Goal: Navigation & Orientation: Find specific page/section

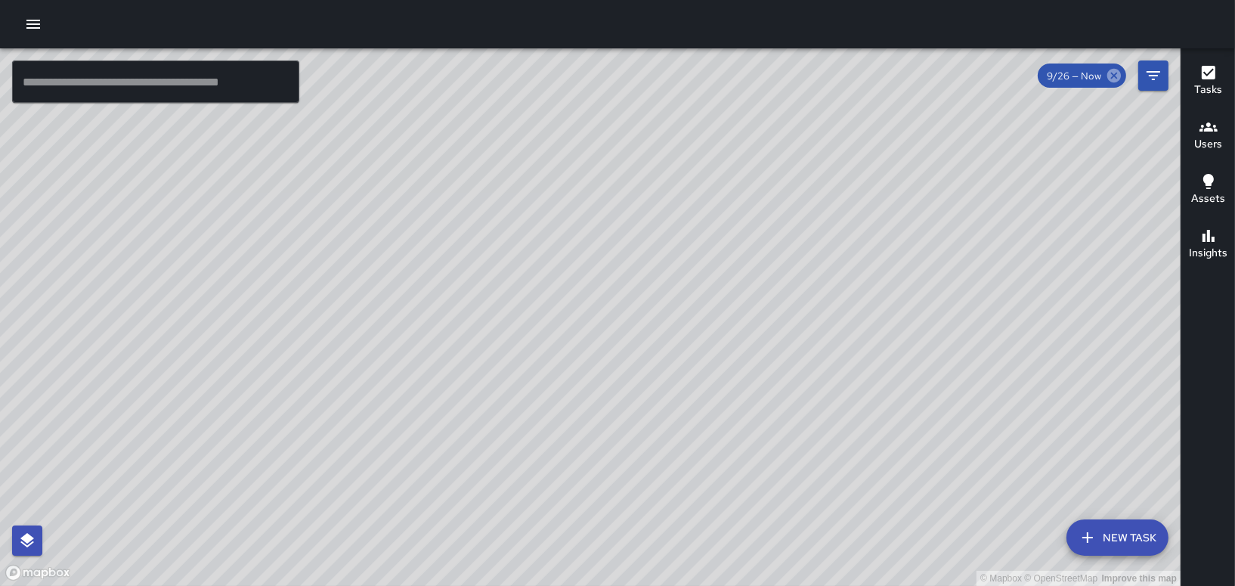
click at [1111, 72] on icon at bounding box center [1114, 75] width 17 height 17
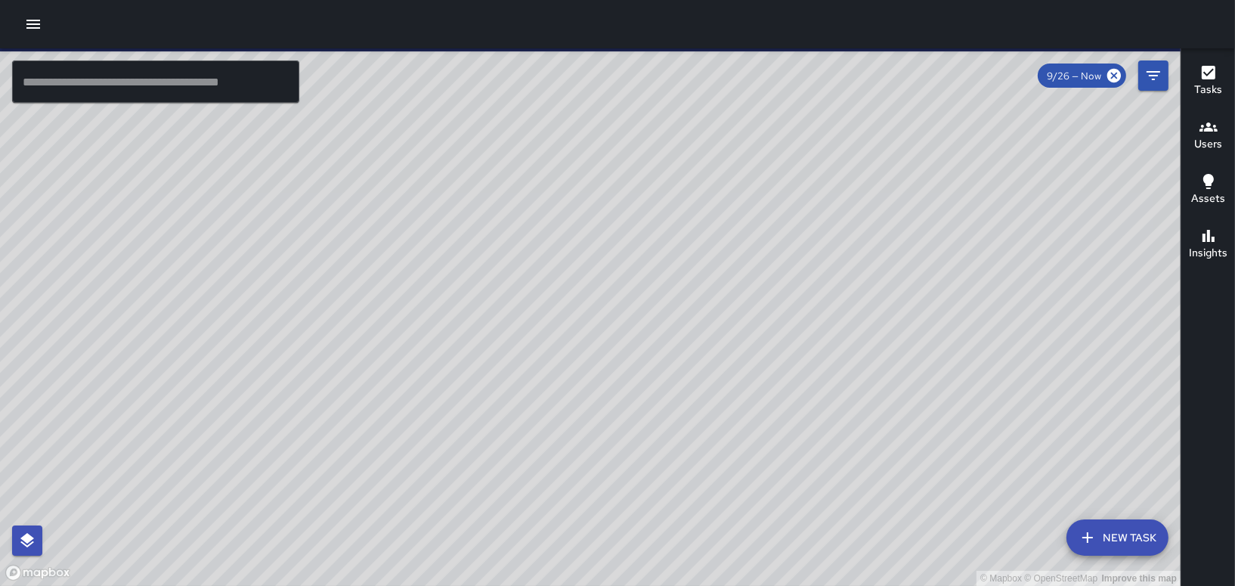
click at [28, 24] on icon "button" at bounding box center [33, 24] width 14 height 9
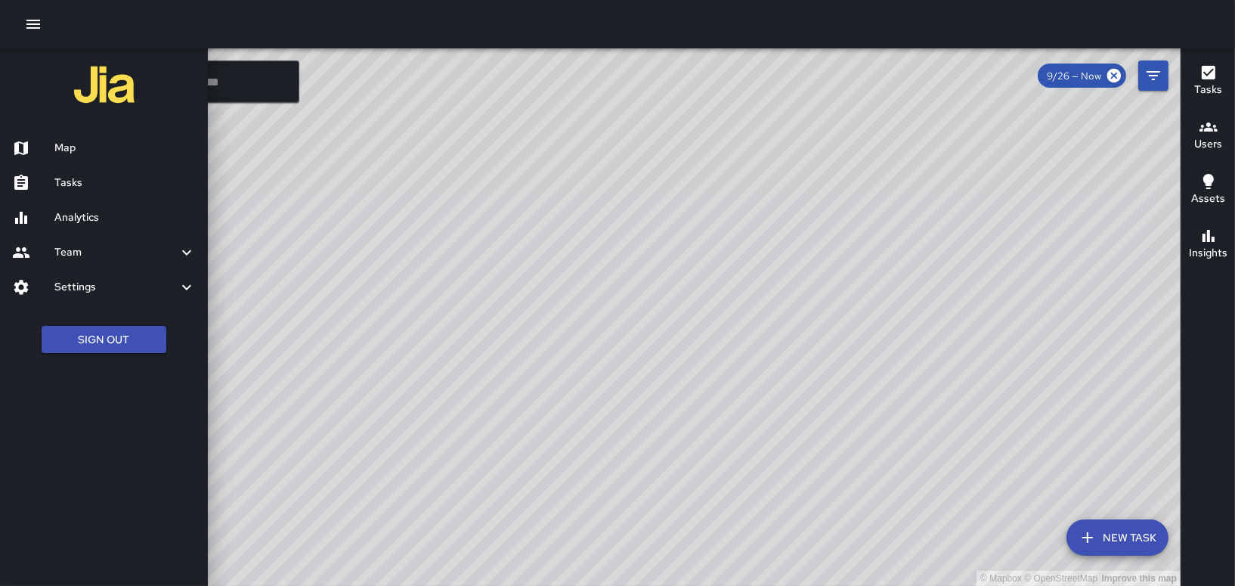
click at [1154, 76] on div at bounding box center [617, 293] width 1235 height 586
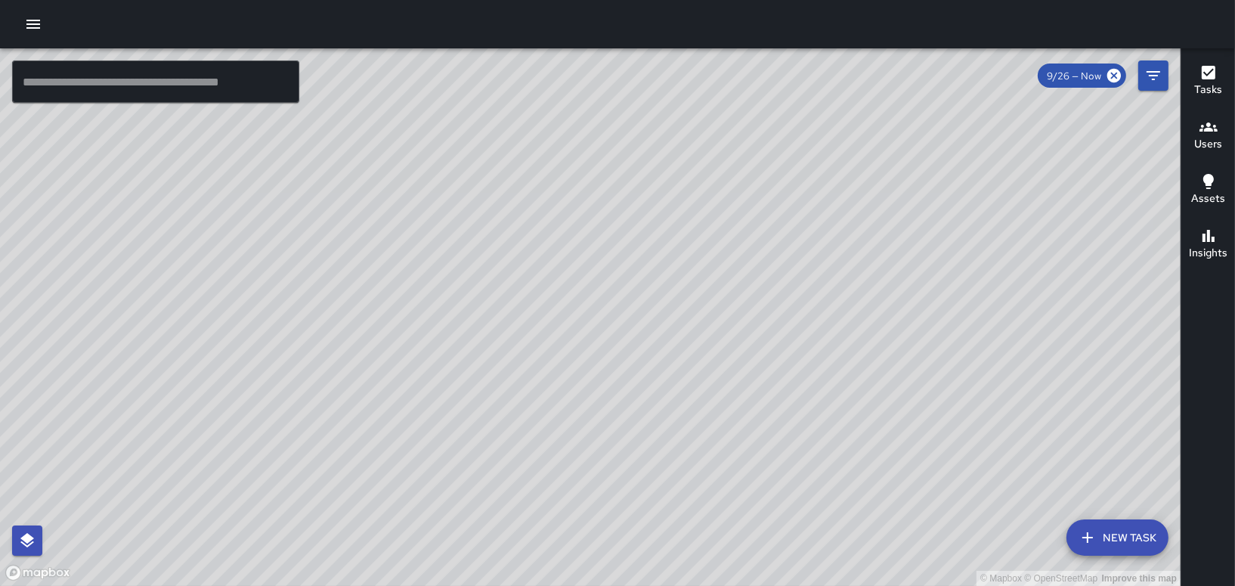
drag, startPoint x: 333, startPoint y: 316, endPoint x: 469, endPoint y: 298, distance: 138.0
click at [469, 298] on div "© Mapbox © OpenStreetMap Improve this map BW [PERSON_NAME] [STREET_ADDRESS] Com…" at bounding box center [590, 316] width 1181 height 537
click at [407, 401] on div "© Mapbox © OpenStreetMap Improve this map GS [PERSON_NAME] Ambassador Tasks 19 …" at bounding box center [590, 316] width 1181 height 537
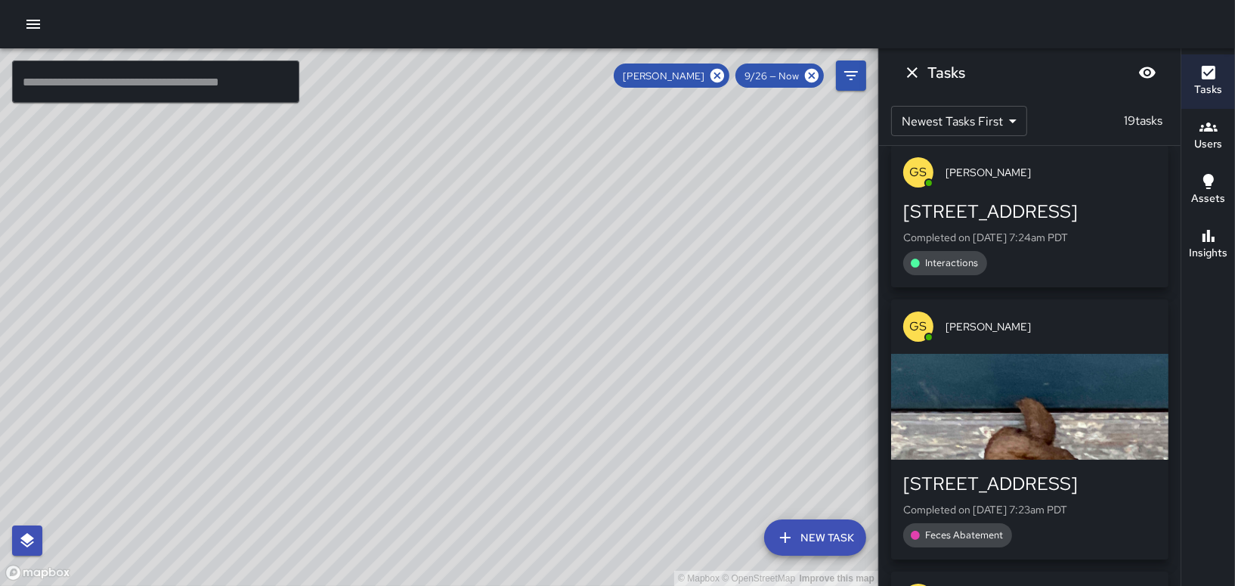
scroll to position [4506, 0]
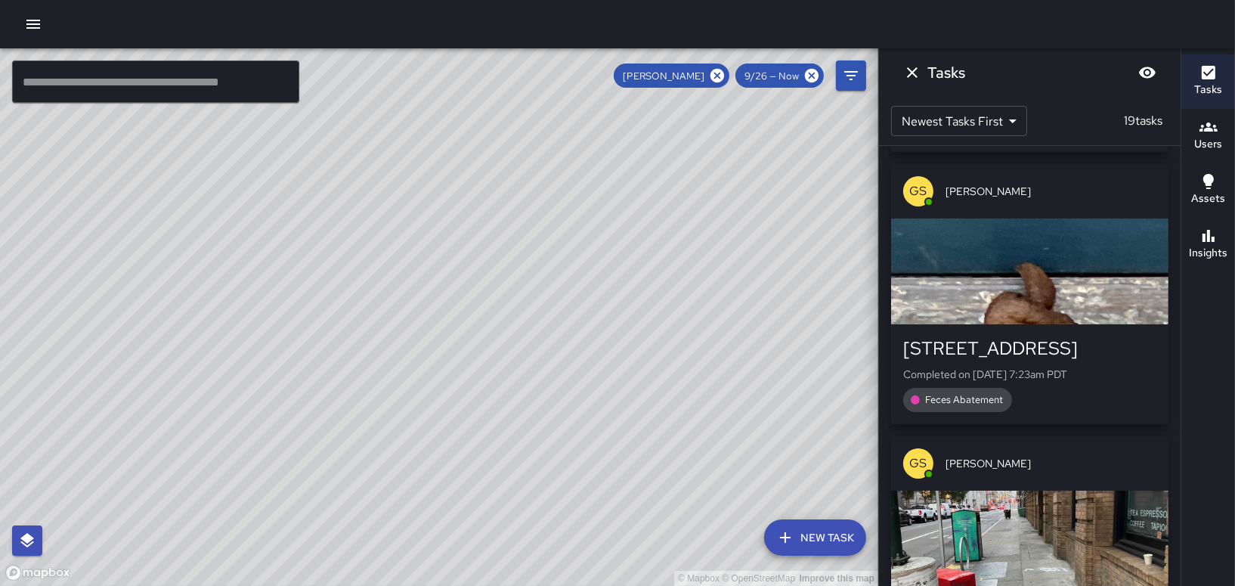
drag, startPoint x: 364, startPoint y: 248, endPoint x: 628, endPoint y: 578, distance: 423.2
click at [632, 585] on html "© Mapbox © OpenStreetMap Improve this map ​ New Task [PERSON_NAME] 9/26 — Now M…" at bounding box center [617, 293] width 1235 height 586
drag, startPoint x: 460, startPoint y: 200, endPoint x: 553, endPoint y: 159, distance: 101.2
click at [553, 159] on div "© Mapbox © OpenStreetMap Improve this map" at bounding box center [439, 316] width 878 height 537
drag, startPoint x: 733, startPoint y: 343, endPoint x: 641, endPoint y: 240, distance: 138.7
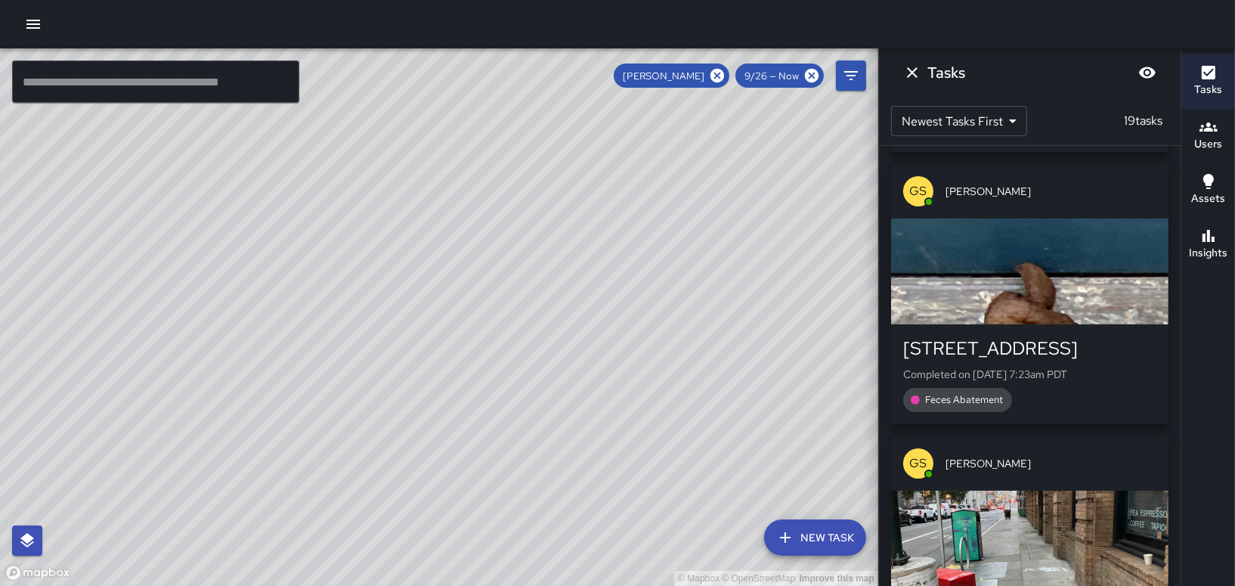
click at [641, 240] on div "© Mapbox © OpenStreetMap Improve this map" at bounding box center [439, 316] width 878 height 537
drag, startPoint x: 652, startPoint y: 309, endPoint x: 543, endPoint y: 217, distance: 142.7
click at [544, 222] on div "© Mapbox © OpenStreetMap Improve this map" at bounding box center [439, 316] width 878 height 537
drag, startPoint x: 748, startPoint y: 248, endPoint x: 650, endPoint y: 360, distance: 148.9
click at [650, 360] on div "© Mapbox © OpenStreetMap Improve this map" at bounding box center [439, 316] width 878 height 537
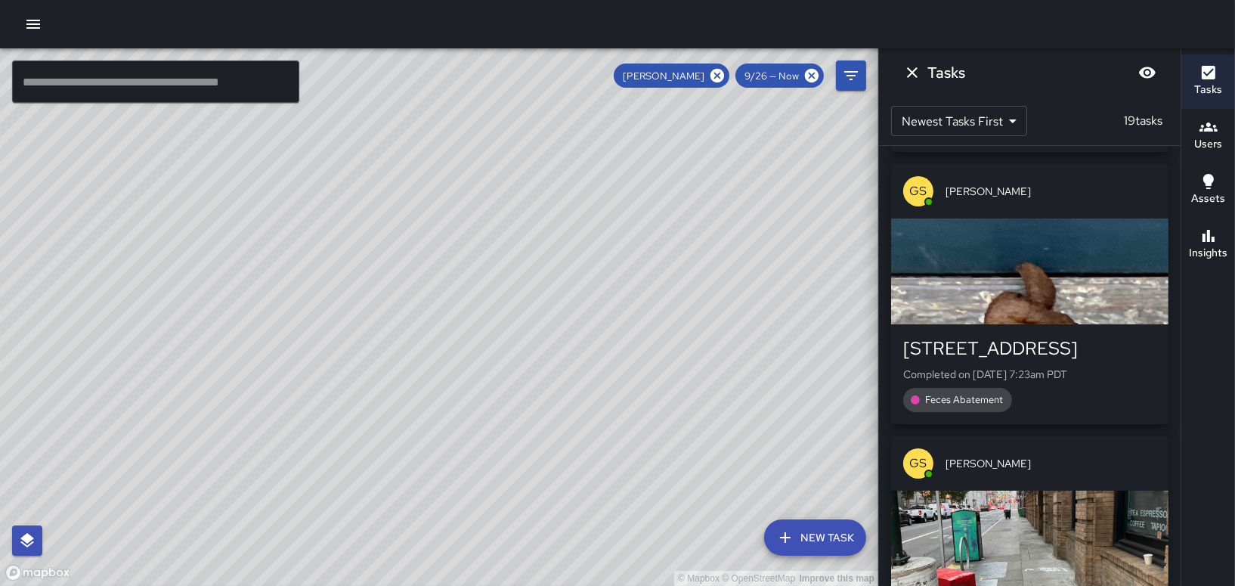
drag, startPoint x: 663, startPoint y: 345, endPoint x: 716, endPoint y: 277, distance: 86.8
click at [710, 283] on div "© Mapbox © OpenStreetMap Improve this map" at bounding box center [439, 316] width 878 height 537
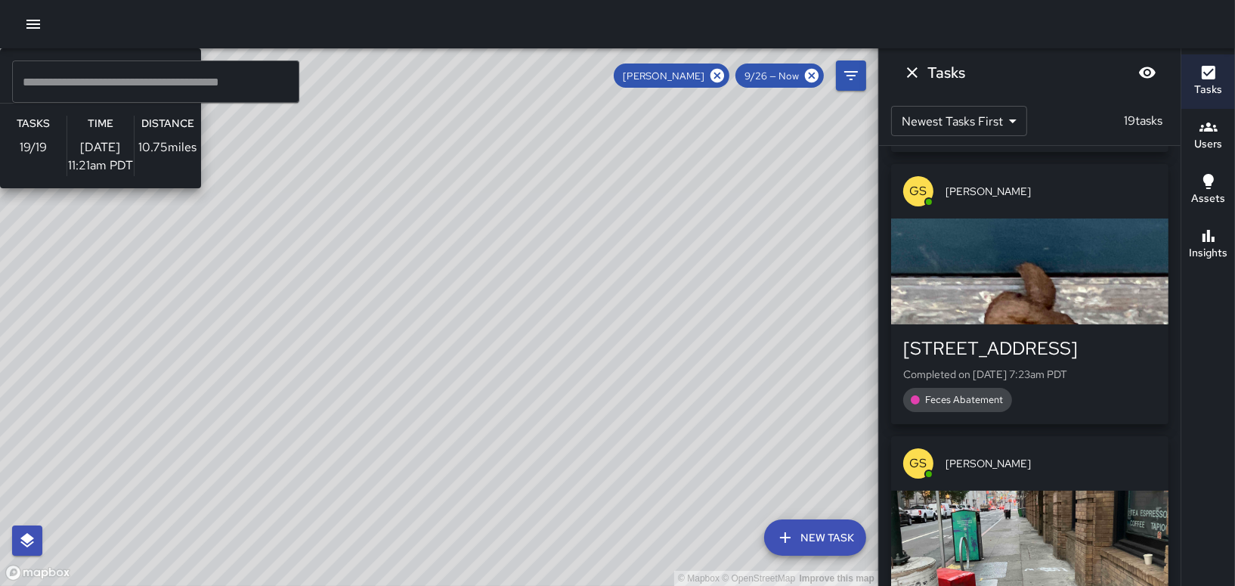
drag, startPoint x: 611, startPoint y: 309, endPoint x: 649, endPoint y: 262, distance: 60.7
click at [649, 268] on div "© Mapbox © OpenStreetMap Improve this map GS [PERSON_NAME] Ambassador Tasks 19 …" at bounding box center [439, 316] width 878 height 537
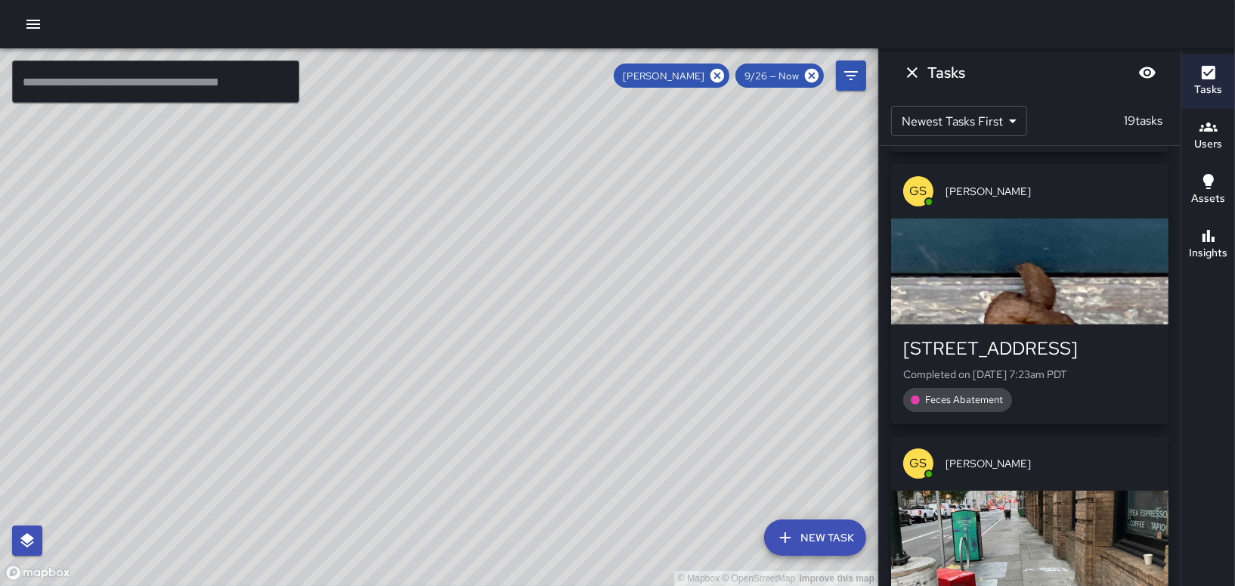
drag, startPoint x: 534, startPoint y: 302, endPoint x: 531, endPoint y: 288, distance: 13.8
click at [531, 288] on div "© Mapbox © OpenStreetMap Improve this map" at bounding box center [439, 316] width 878 height 537
drag, startPoint x: 472, startPoint y: 322, endPoint x: 315, endPoint y: 410, distance: 179.7
click at [317, 418] on div "© Mapbox © OpenStreetMap Improve this map" at bounding box center [439, 316] width 878 height 537
drag, startPoint x: 447, startPoint y: 312, endPoint x: 503, endPoint y: 282, distance: 64.3
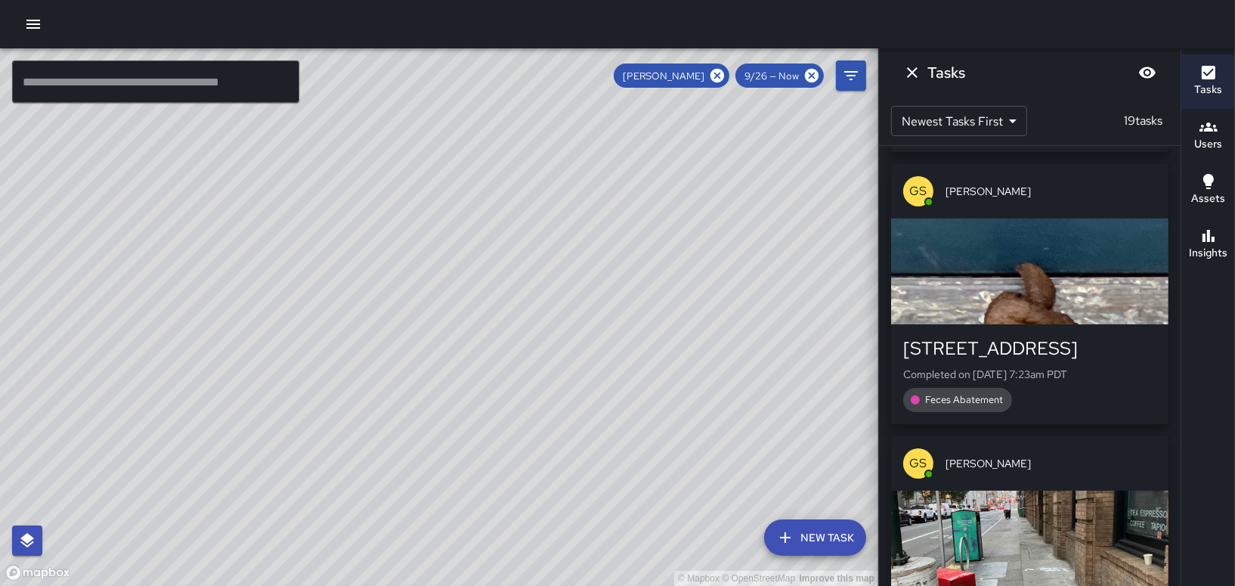
click at [503, 282] on div "© Mapbox © OpenStreetMap Improve this map" at bounding box center [439, 316] width 878 height 537
drag, startPoint x: 529, startPoint y: 295, endPoint x: 405, endPoint y: 228, distance: 141.0
click at [405, 228] on div "© Mapbox © OpenStreetMap Improve this map" at bounding box center [439, 316] width 878 height 537
drag, startPoint x: 228, startPoint y: 303, endPoint x: 502, endPoint y: 382, distance: 285.6
click at [502, 382] on div "© Mapbox © OpenStreetMap Improve this map" at bounding box center [439, 316] width 878 height 537
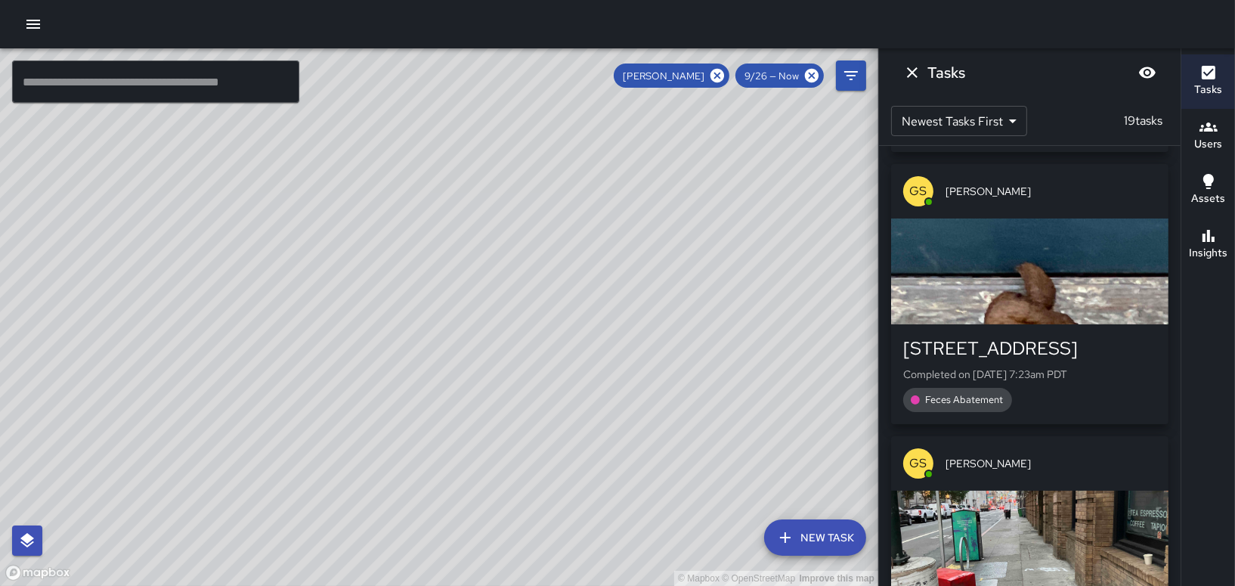
drag, startPoint x: 683, startPoint y: 271, endPoint x: 613, endPoint y: 266, distance: 69.7
click at [613, 266] on div "© Mapbox © OpenStreetMap Improve this map" at bounding box center [439, 316] width 878 height 537
drag, startPoint x: 628, startPoint y: 447, endPoint x: 665, endPoint y: 280, distance: 171.8
click at [673, 274] on div "© Mapbox © OpenStreetMap Improve this map" at bounding box center [439, 316] width 878 height 537
drag, startPoint x: 665, startPoint y: 280, endPoint x: 544, endPoint y: 472, distance: 227.6
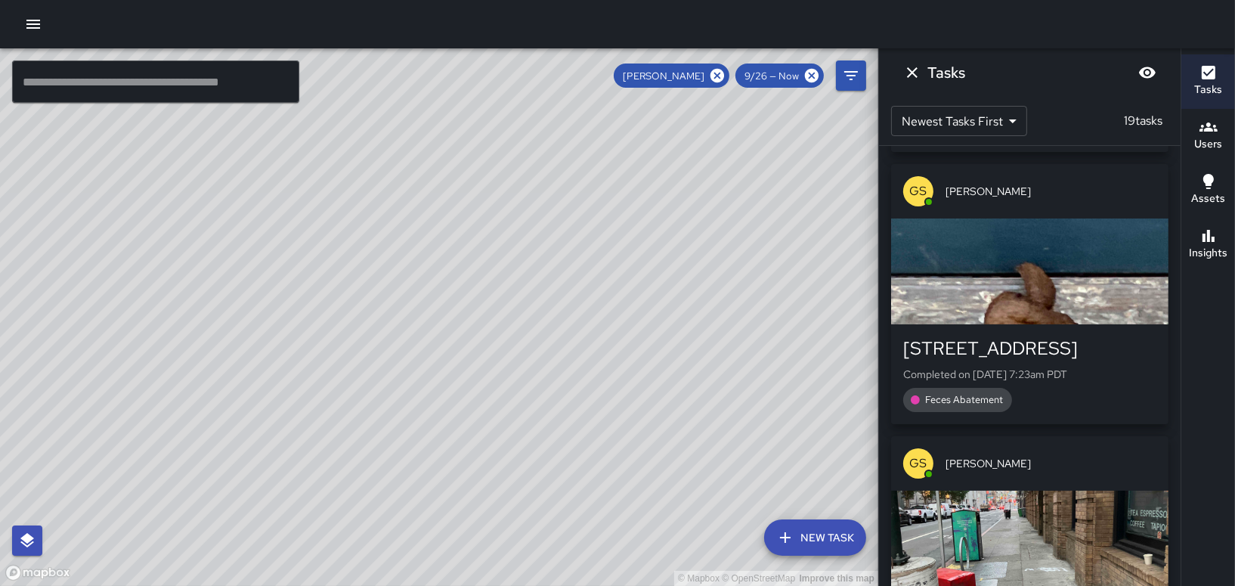
click at [545, 473] on div "© Mapbox © OpenStreetMap Improve this map" at bounding box center [439, 316] width 878 height 537
drag, startPoint x: 619, startPoint y: 396, endPoint x: 689, endPoint y: 429, distance: 77.4
click at [689, 429] on div "© Mapbox © OpenStreetMap Improve this map" at bounding box center [439, 316] width 878 height 537
drag, startPoint x: 508, startPoint y: 330, endPoint x: 632, endPoint y: 400, distance: 142.1
click at [643, 508] on div "© Mapbox © OpenStreetMap Improve this map" at bounding box center [439, 316] width 878 height 537
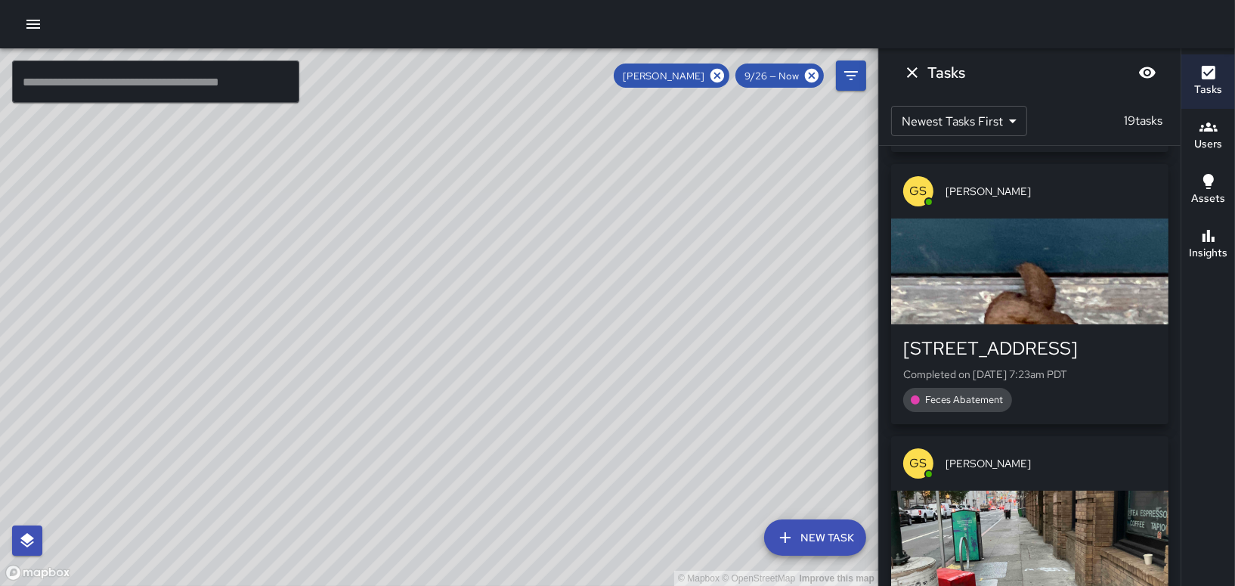
drag, startPoint x: 593, startPoint y: 269, endPoint x: 508, endPoint y: 63, distance: 222.6
click at [508, 63] on div "© Mapbox © OpenStreetMap Improve this map" at bounding box center [439, 316] width 878 height 537
drag, startPoint x: 748, startPoint y: 304, endPoint x: 599, endPoint y: 184, distance: 190.8
click at [599, 184] on div "© Mapbox © OpenStreetMap Improve this map" at bounding box center [439, 316] width 878 height 537
click at [807, 73] on icon at bounding box center [812, 76] width 14 height 14
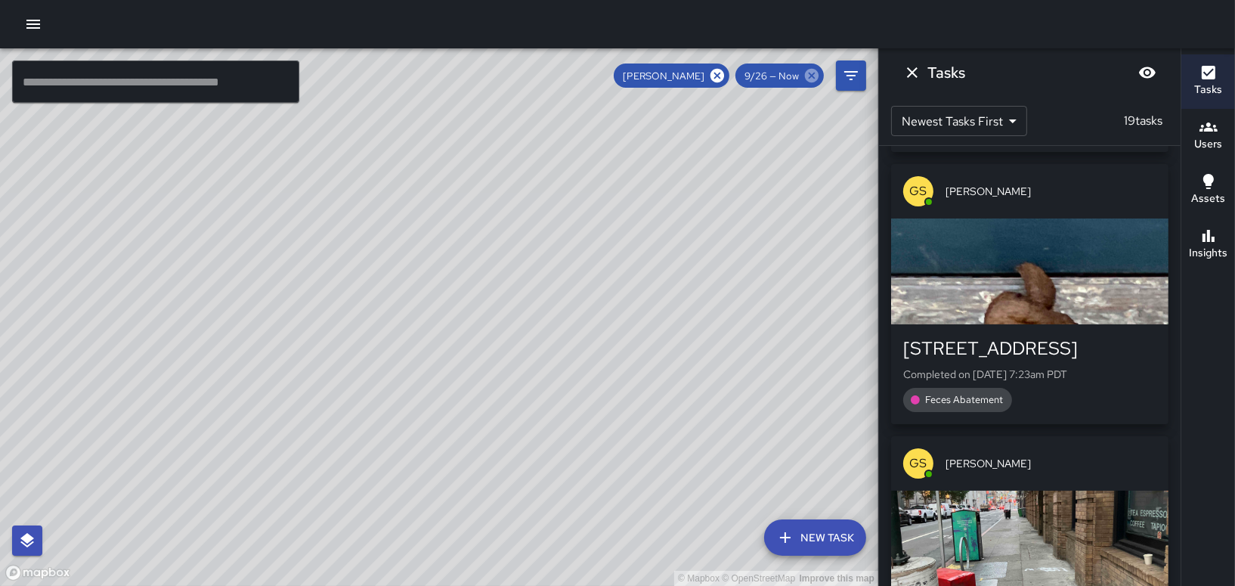
click at [815, 75] on icon at bounding box center [812, 76] width 14 height 14
click at [716, 77] on icon at bounding box center [717, 75] width 17 height 17
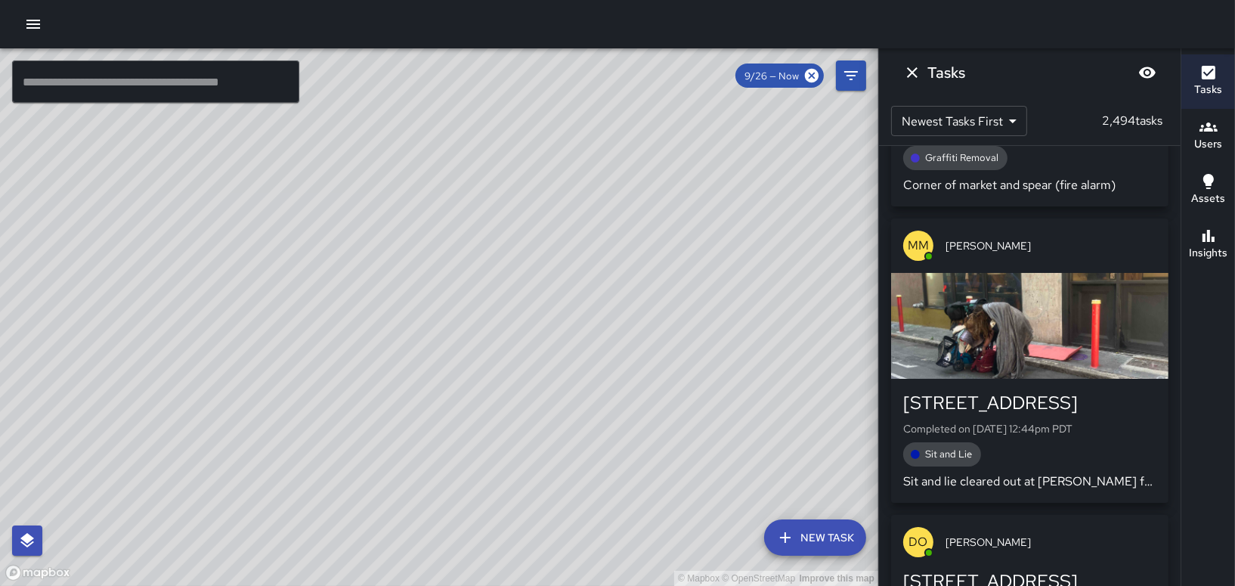
click at [615, 225] on div "© Mapbox © OpenStreetMap Improve this map" at bounding box center [439, 316] width 878 height 537
click at [304, 131] on div "© Mapbox © OpenStreetMap Improve this map BG [PERSON_NAME] Ambassador Tasks 32 …" at bounding box center [439, 316] width 878 height 537
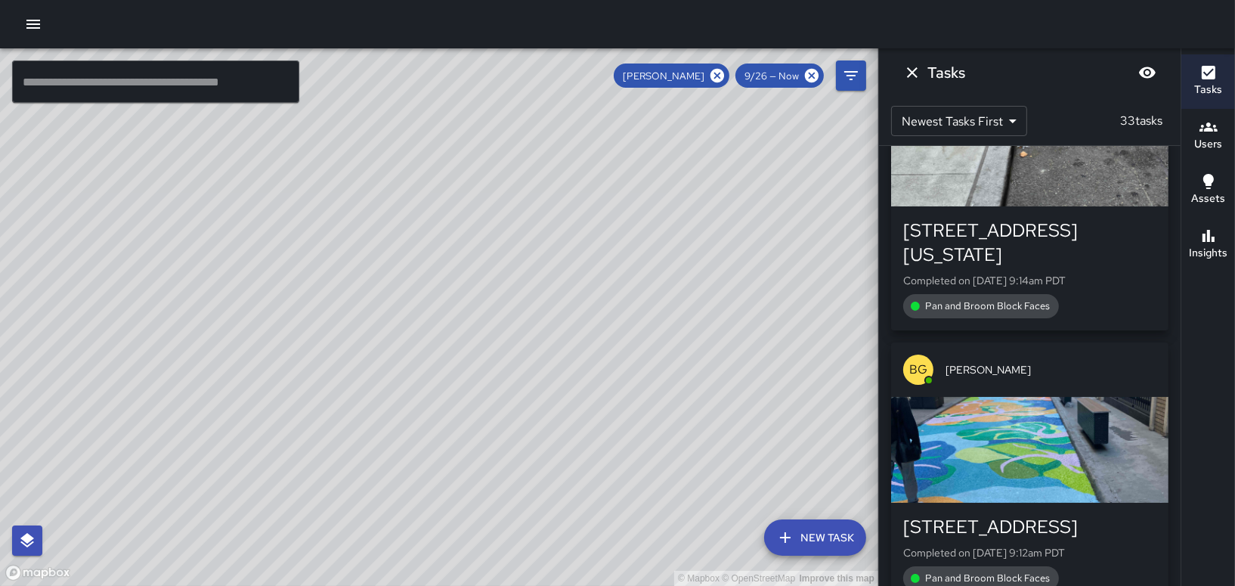
drag, startPoint x: 305, startPoint y: 223, endPoint x: 384, endPoint y: 283, distance: 99.8
click at [384, 283] on div "© Mapbox © OpenStreetMap Improve this map" at bounding box center [439, 316] width 878 height 537
click at [723, 73] on icon at bounding box center [718, 76] width 14 height 14
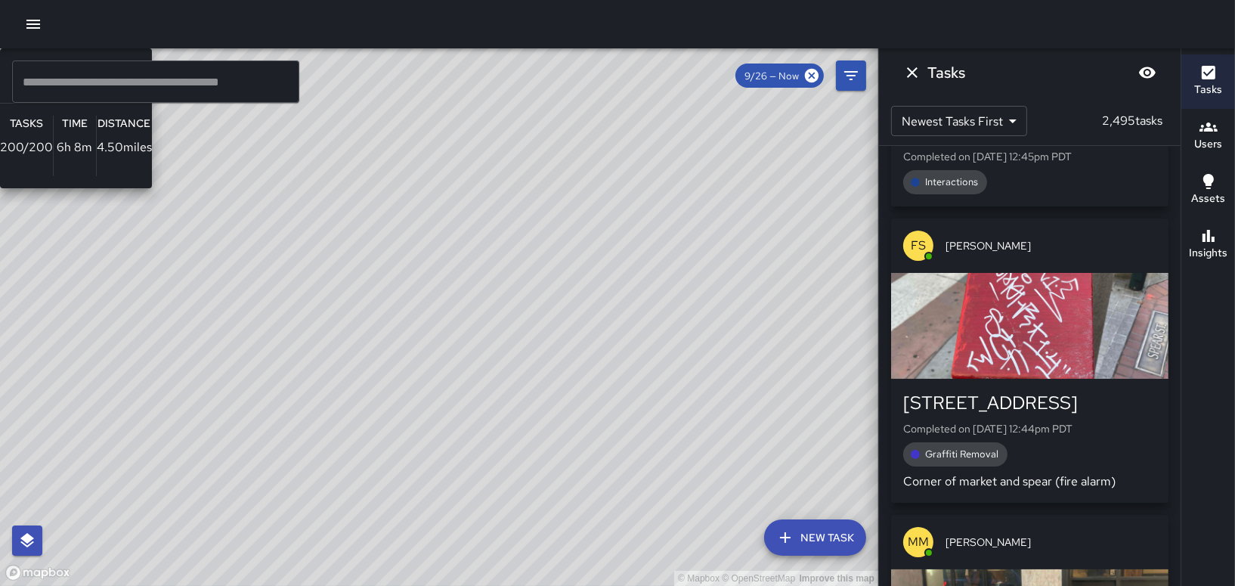
click at [776, 168] on div "© Mapbox © OpenStreetMap Improve this map BW [PERSON_NAME] Ambassador Tasks 200…" at bounding box center [439, 316] width 878 height 537
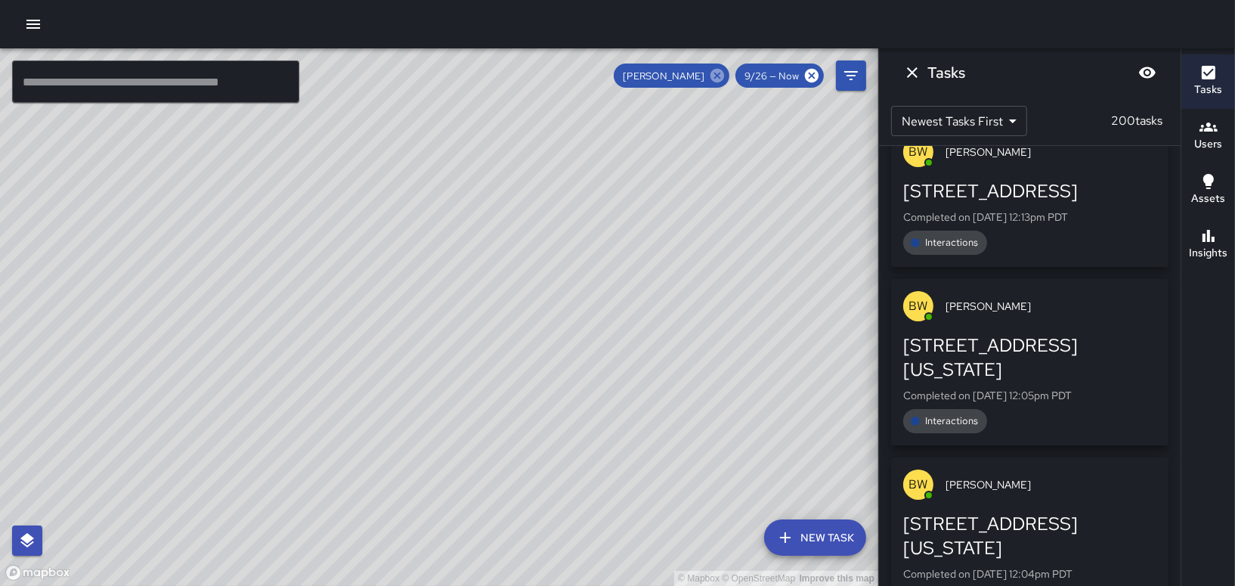
click at [716, 76] on icon at bounding box center [718, 76] width 14 height 14
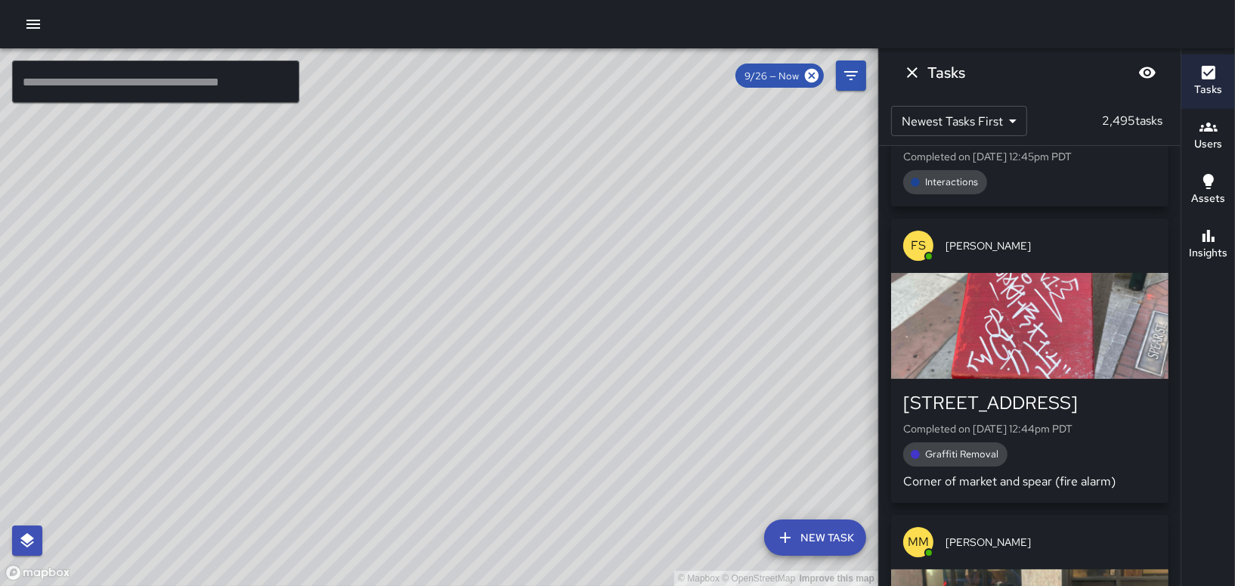
drag, startPoint x: 203, startPoint y: 402, endPoint x: 237, endPoint y: 231, distance: 174.0
click at [237, 232] on div "© Mapbox © OpenStreetMap Improve this map" at bounding box center [439, 316] width 878 height 537
click at [295, 220] on div "© Mapbox © OpenStreetMap Improve this map [PERSON_NAME] Support Supervisor Task…" at bounding box center [439, 316] width 878 height 537
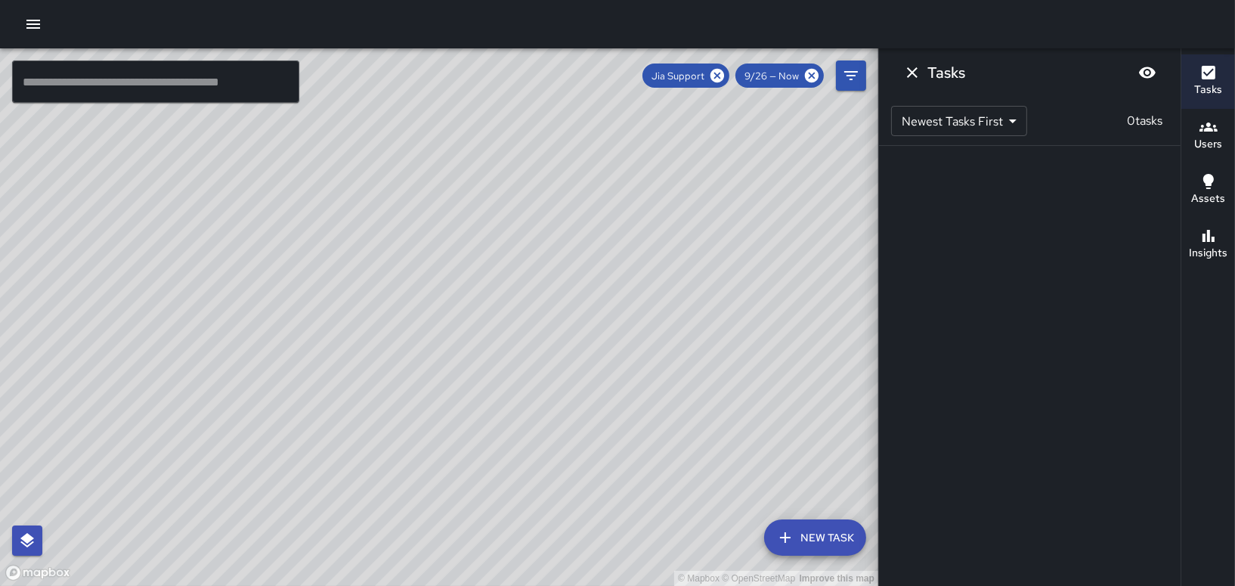
scroll to position [0, 0]
click at [721, 76] on icon at bounding box center [718, 76] width 14 height 14
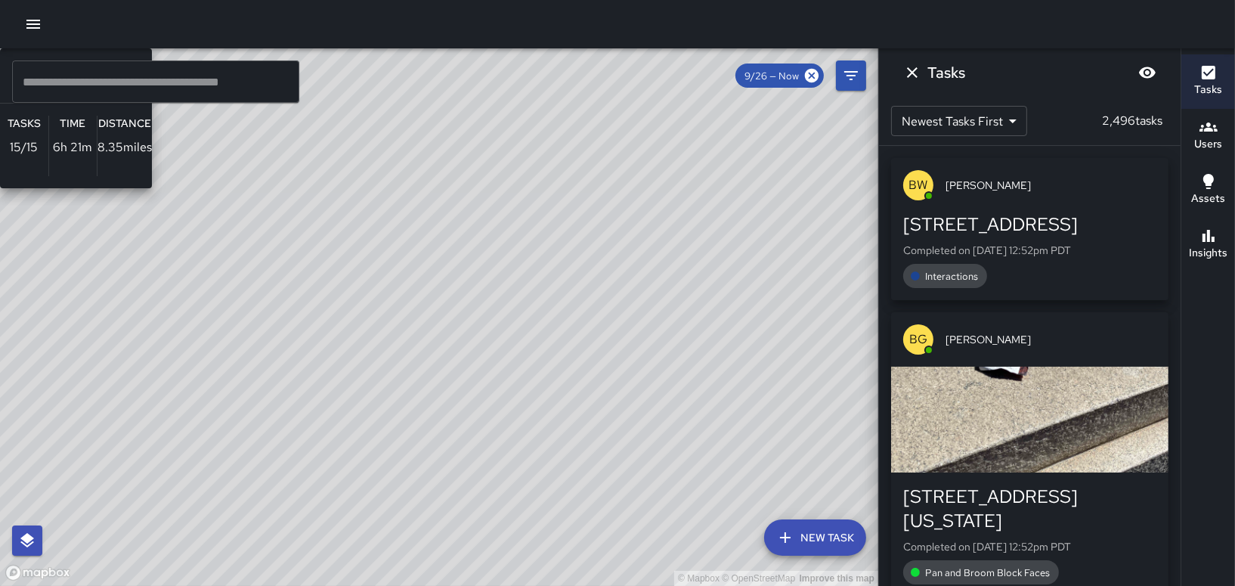
click at [344, 350] on div "© Mapbox © OpenStreetMap Improve this map DB [PERSON_NAME] Ambassador Tasks 15 …" at bounding box center [439, 316] width 878 height 537
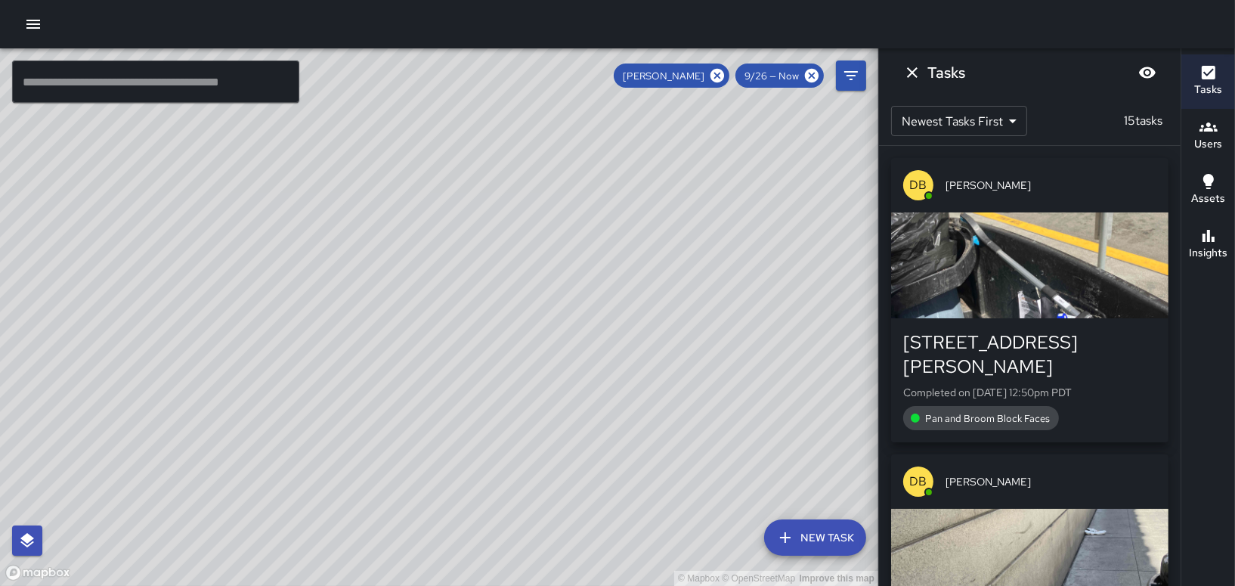
drag, startPoint x: 352, startPoint y: 299, endPoint x: 401, endPoint y: 416, distance: 127.0
click at [401, 416] on div "© Mapbox © OpenStreetMap Improve this map" at bounding box center [439, 316] width 878 height 537
drag, startPoint x: 367, startPoint y: 391, endPoint x: 436, endPoint y: 197, distance: 205.6
click at [436, 197] on div "© Mapbox © OpenStreetMap Improve this map" at bounding box center [439, 316] width 878 height 537
drag, startPoint x: 510, startPoint y: 212, endPoint x: 478, endPoint y: 370, distance: 161.1
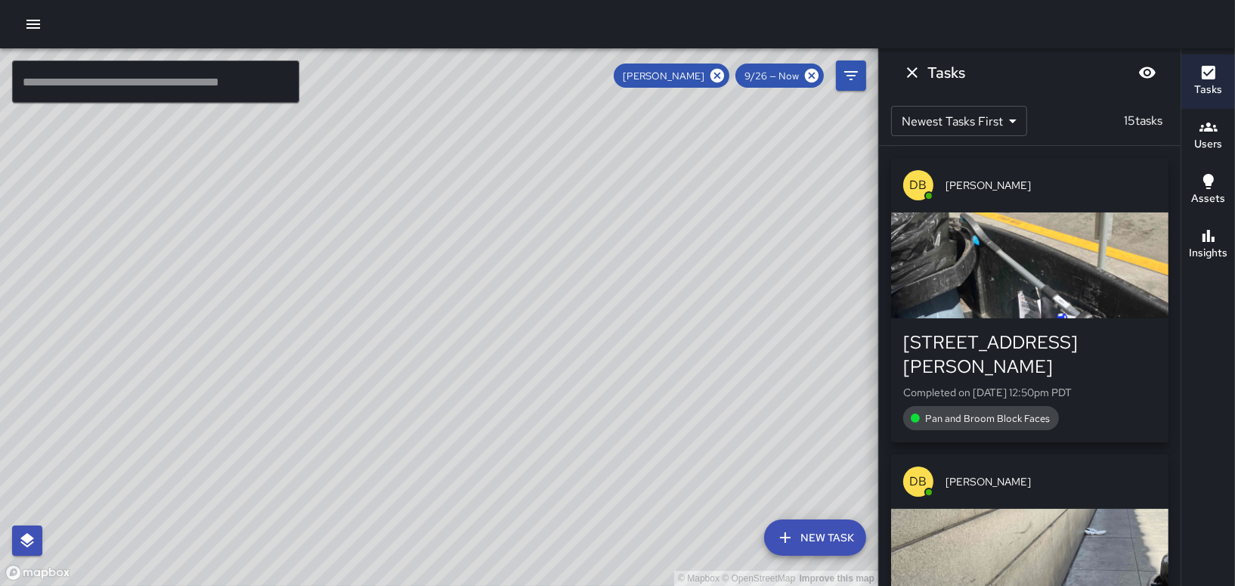
click at [478, 370] on div "© Mapbox © OpenStreetMap Improve this map" at bounding box center [439, 316] width 878 height 537
click at [713, 76] on icon at bounding box center [718, 76] width 14 height 14
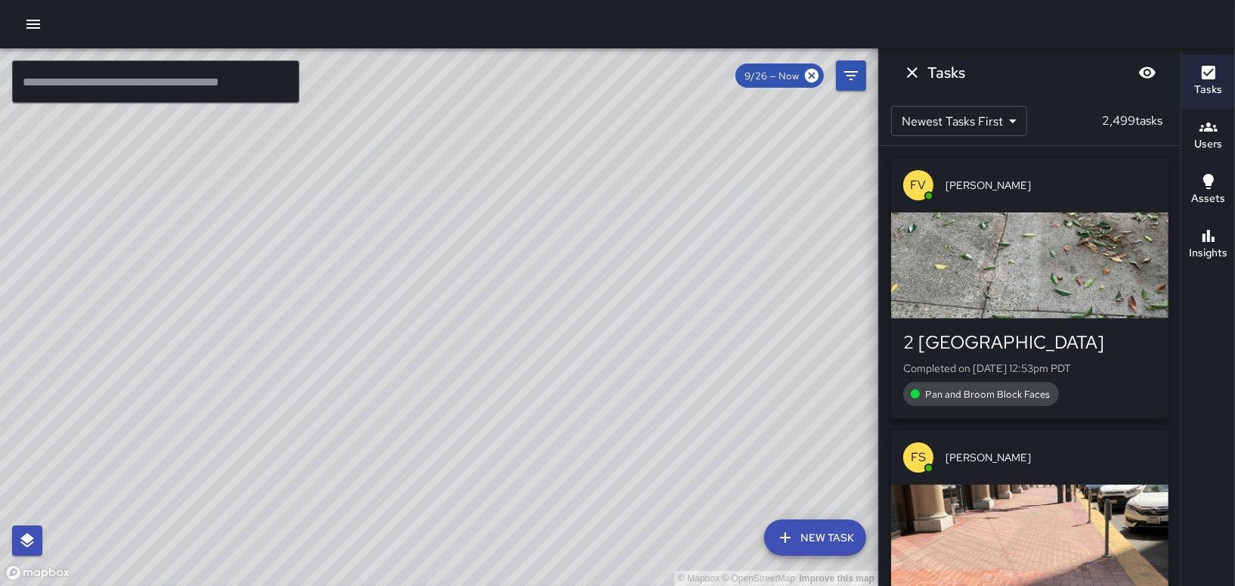
drag, startPoint x: 680, startPoint y: 313, endPoint x: 731, endPoint y: 158, distance: 163.0
click at [731, 158] on div "© Mapbox © OpenStreetMap Improve this map" at bounding box center [439, 316] width 878 height 537
drag, startPoint x: 441, startPoint y: 381, endPoint x: 332, endPoint y: 86, distance: 314.5
click at [331, 86] on div "© Mapbox © OpenStreetMap Improve this map" at bounding box center [439, 316] width 878 height 537
click at [389, 175] on div "© Mapbox © OpenStreetMap Improve this map" at bounding box center [439, 316] width 878 height 537
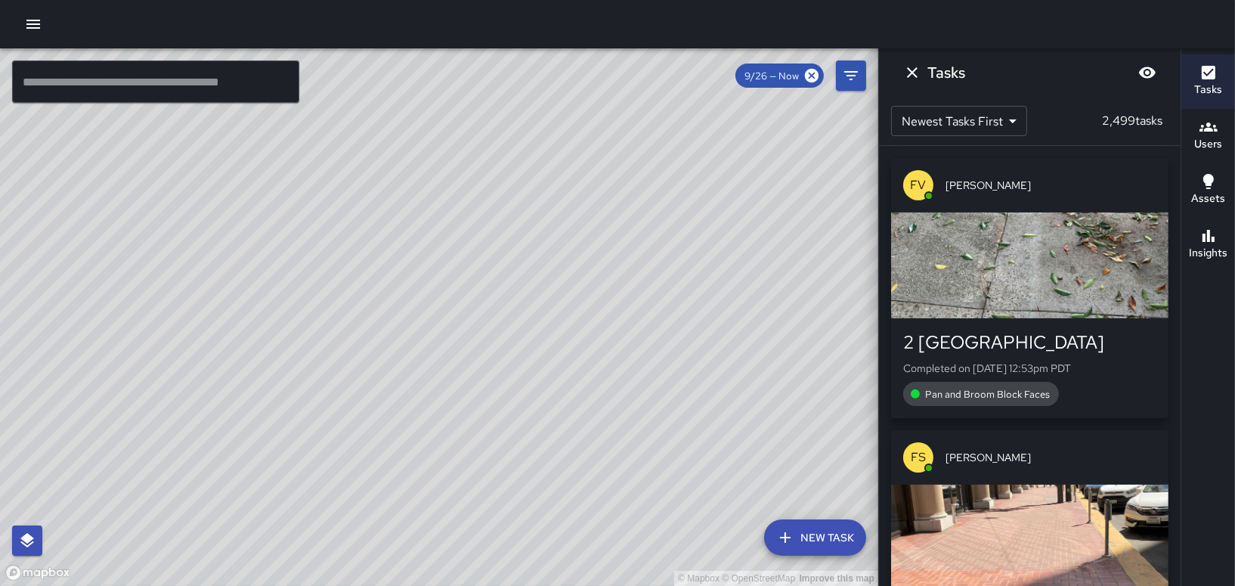
drag, startPoint x: 653, startPoint y: 367, endPoint x: 370, endPoint y: 345, distance: 283.6
click at [370, 345] on div "© Mapbox © OpenStreetMap Improve this map" at bounding box center [439, 316] width 878 height 537
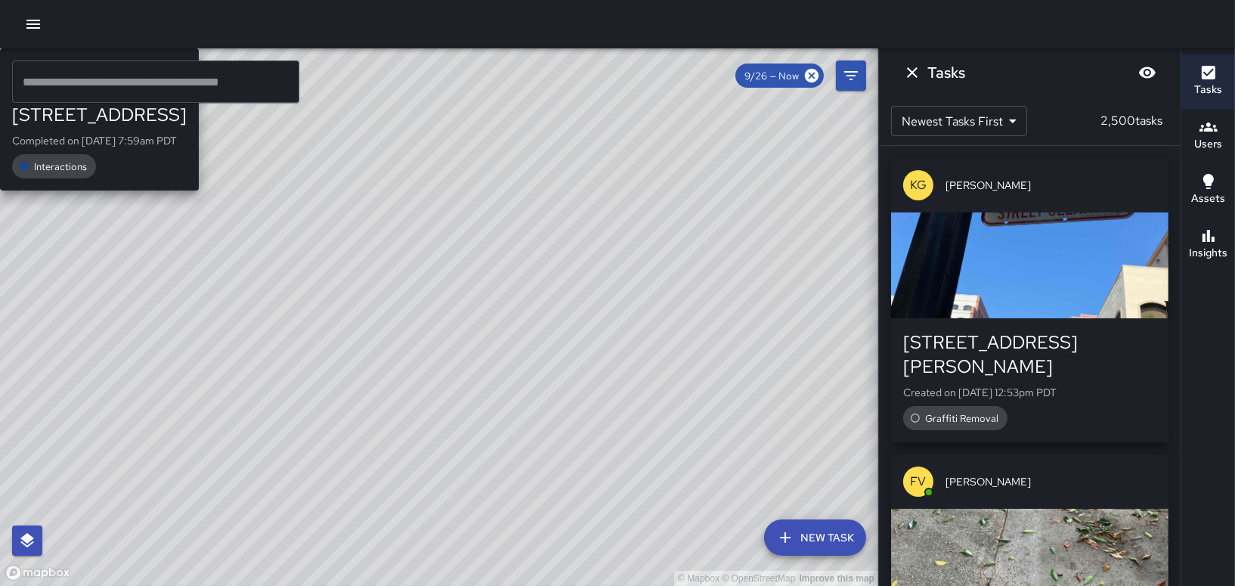
drag, startPoint x: 487, startPoint y: 334, endPoint x: 317, endPoint y: 398, distance: 181.5
click at [286, 409] on div "© Mapbox © OpenStreetMap Improve this map [GEOGRAPHIC_DATA][PERSON_NAME][STREET…" at bounding box center [439, 316] width 878 height 537
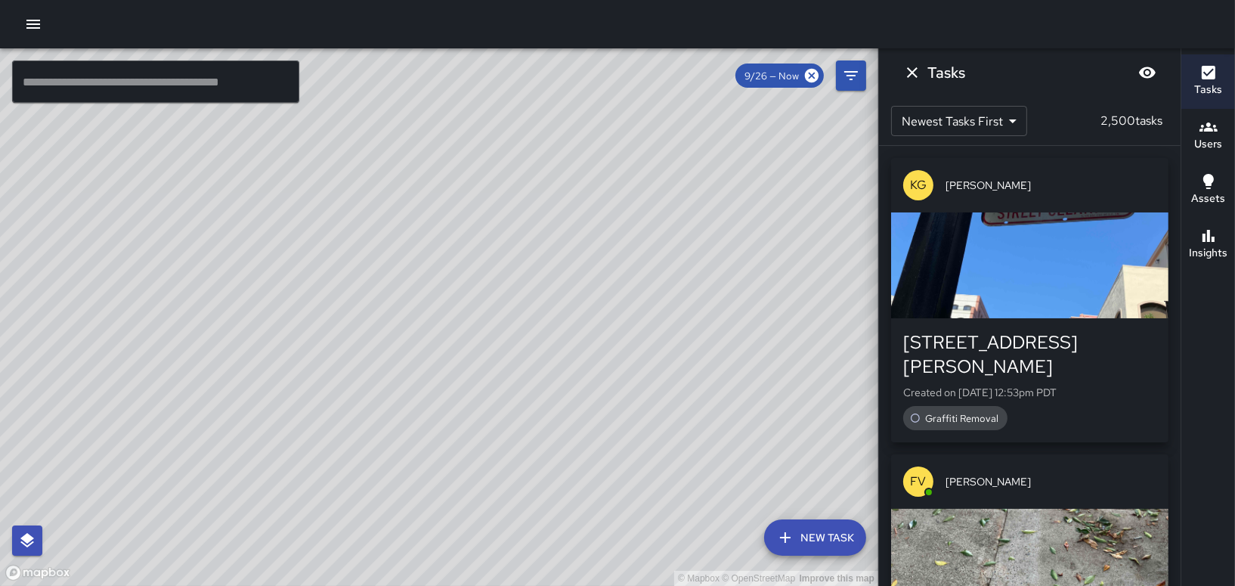
drag, startPoint x: 615, startPoint y: 298, endPoint x: 513, endPoint y: 450, distance: 182.6
click at [503, 457] on div "© Mapbox © OpenStreetMap Improve this map" at bounding box center [439, 316] width 878 height 537
drag, startPoint x: 497, startPoint y: 351, endPoint x: 474, endPoint y: 485, distance: 135.7
click at [485, 498] on div "© Mapbox © OpenStreetMap Improve this map" at bounding box center [439, 316] width 878 height 537
drag, startPoint x: 503, startPoint y: 342, endPoint x: 439, endPoint y: 479, distance: 151.2
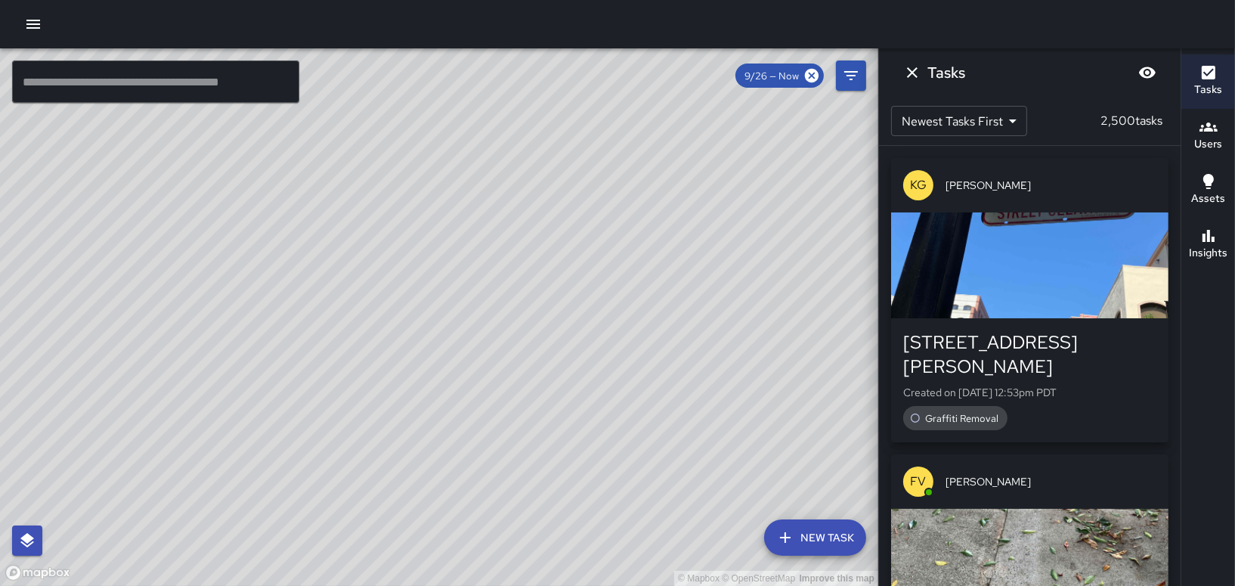
click at [439, 479] on div "© Mapbox © OpenStreetMap Improve this map" at bounding box center [439, 316] width 878 height 537
drag, startPoint x: 689, startPoint y: 388, endPoint x: 438, endPoint y: 457, distance: 261.1
click at [426, 475] on div "© Mapbox © OpenStreetMap Improve this map" at bounding box center [439, 316] width 878 height 537
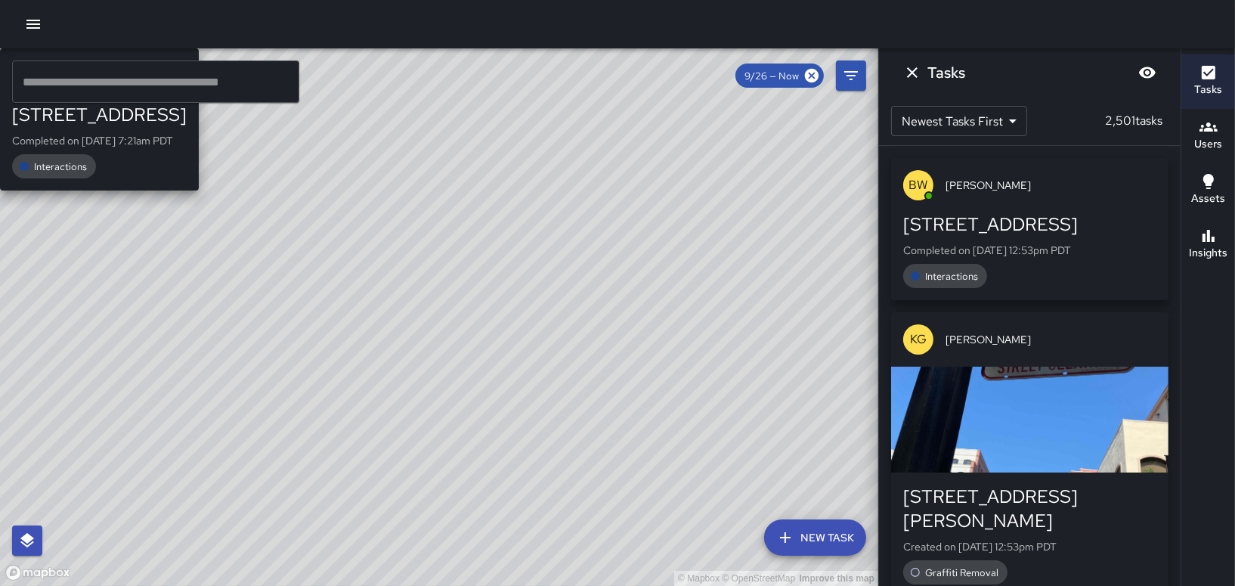
drag, startPoint x: 533, startPoint y: 335, endPoint x: 311, endPoint y: 525, distance: 292.7
click at [311, 525] on div "© Mapbox © OpenStreetMap Improve this map Unassigned [STREET_ADDRESS] Completed…" at bounding box center [439, 316] width 878 height 537
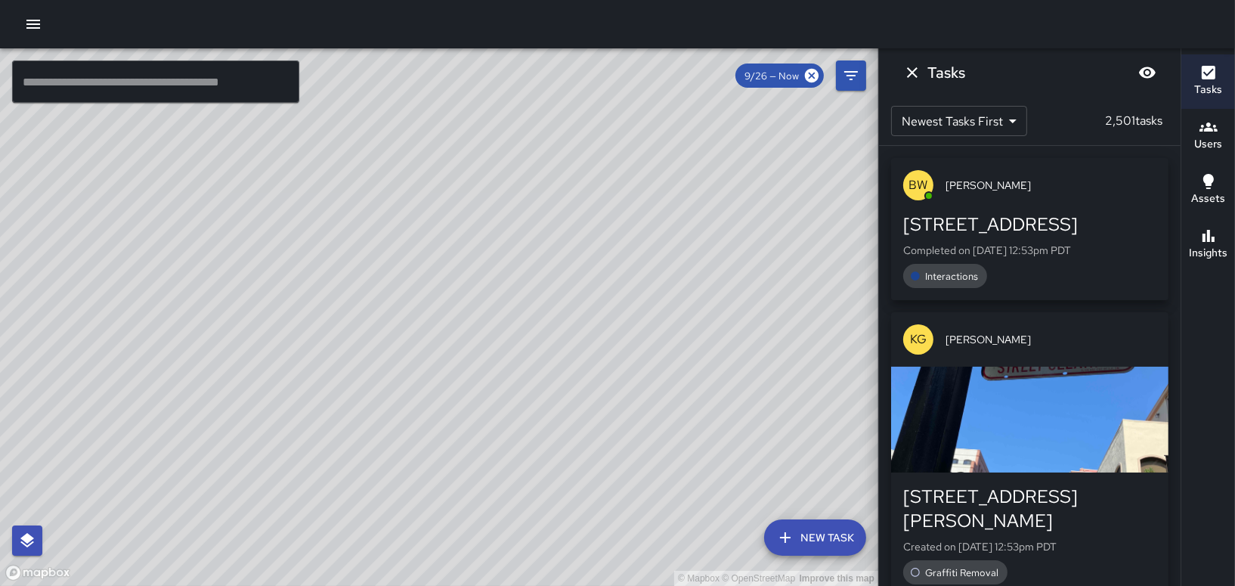
drag, startPoint x: 680, startPoint y: 343, endPoint x: 566, endPoint y: 469, distance: 170.2
click at [566, 469] on div "© Mapbox © OpenStreetMap Improve this map" at bounding box center [439, 316] width 878 height 537
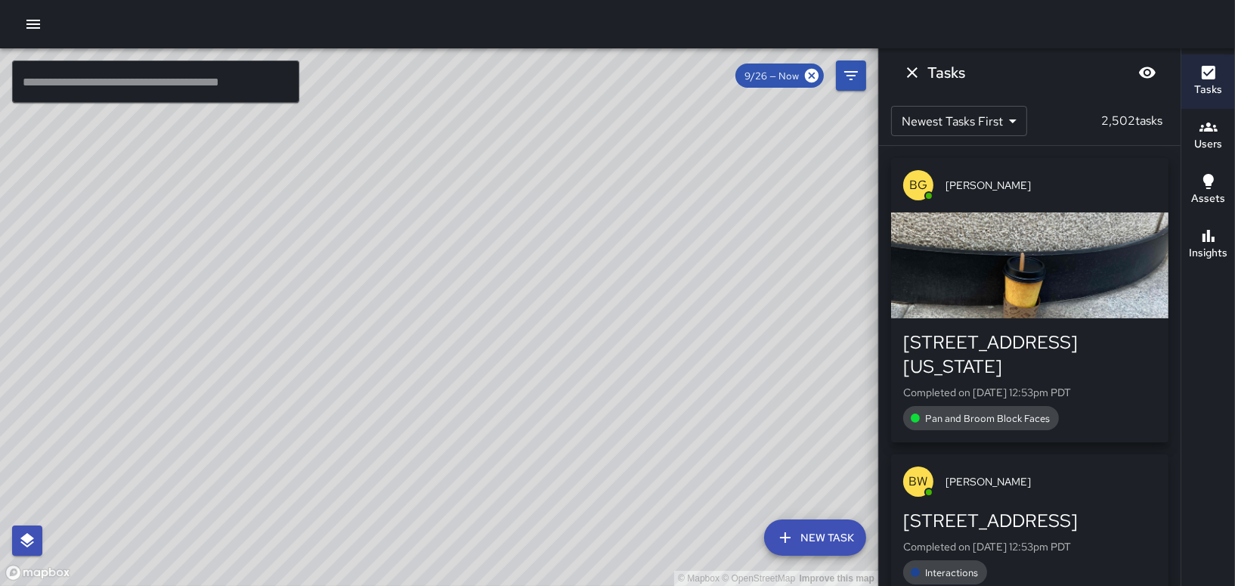
drag, startPoint x: 433, startPoint y: 235, endPoint x: 454, endPoint y: 218, distance: 26.8
click at [454, 218] on div "© Mapbox © OpenStreetMap Improve this map" at bounding box center [439, 316] width 878 height 537
drag, startPoint x: 407, startPoint y: 271, endPoint x: 205, endPoint y: 357, distance: 219.2
click at [205, 357] on div "© Mapbox © OpenStreetMap Improve this map" at bounding box center [439, 316] width 878 height 537
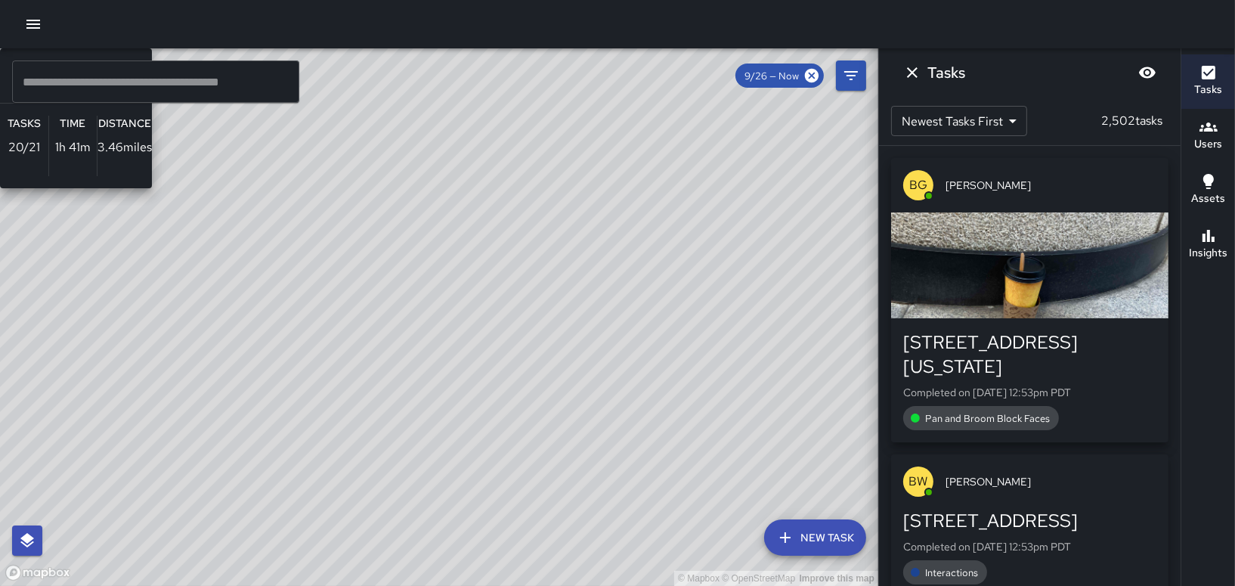
click at [600, 247] on div "© Mapbox © OpenStreetMap Improve this map [PERSON_NAME] Ambassador Tasks 20 / 2…" at bounding box center [439, 316] width 878 height 537
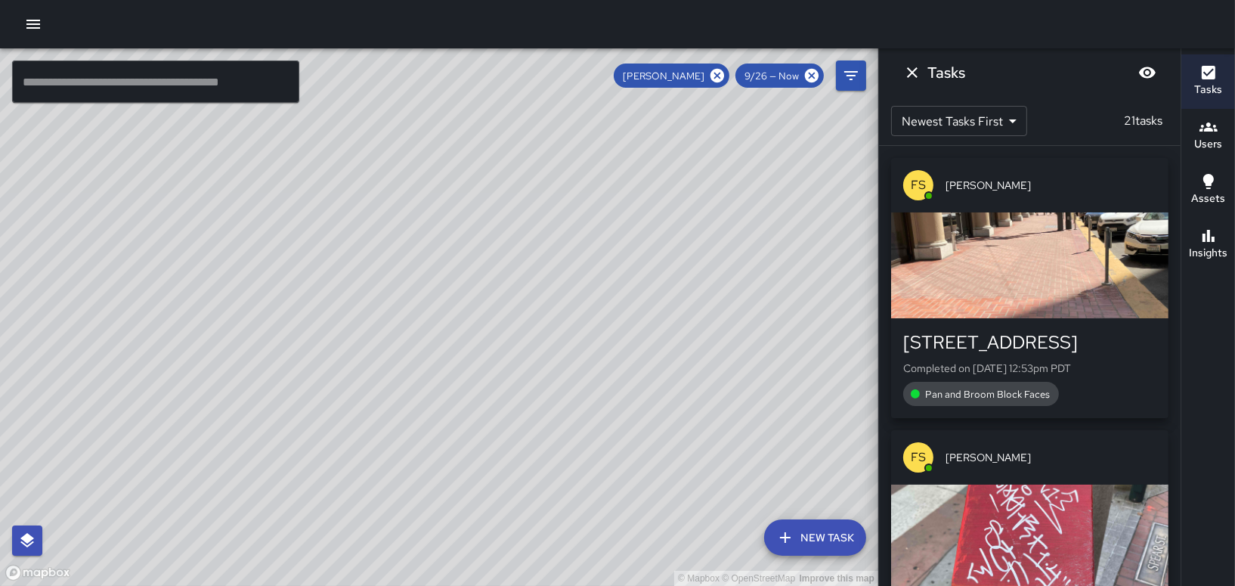
drag, startPoint x: 457, startPoint y: 274, endPoint x: 462, endPoint y: 300, distance: 26.2
click at [462, 300] on div "© Mapbox © OpenStreetMap Improve this map" at bounding box center [439, 316] width 878 height 537
click at [724, 76] on icon at bounding box center [718, 76] width 14 height 14
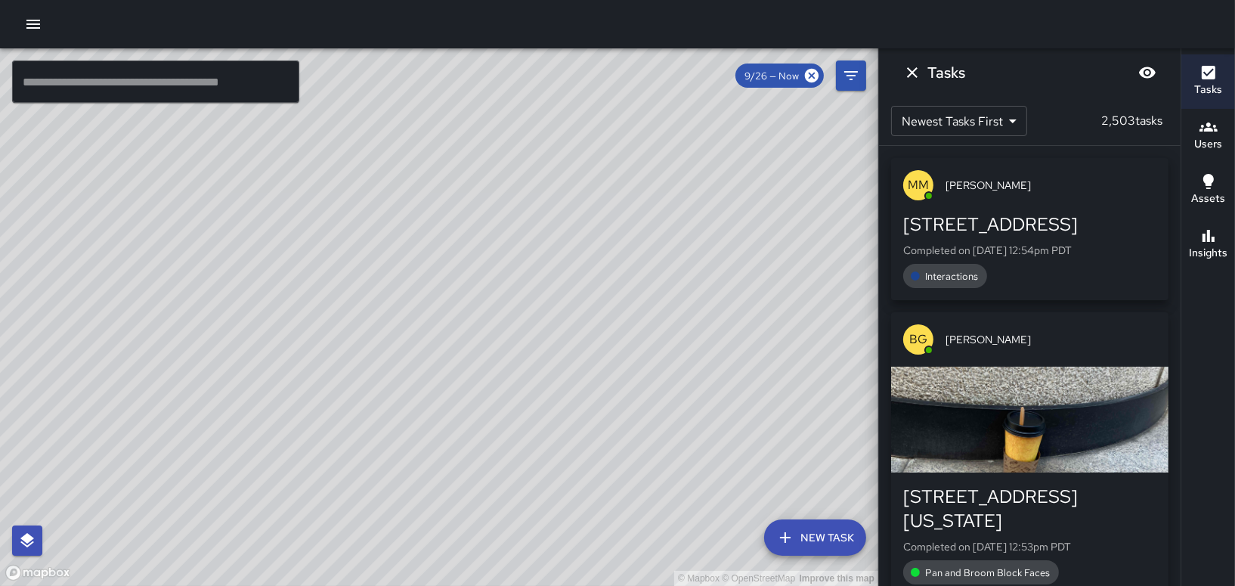
click at [414, 305] on div "© Mapbox © OpenStreetMap Improve this map GS [PERSON_NAME] Ambassador Tasks 19 …" at bounding box center [439, 316] width 878 height 537
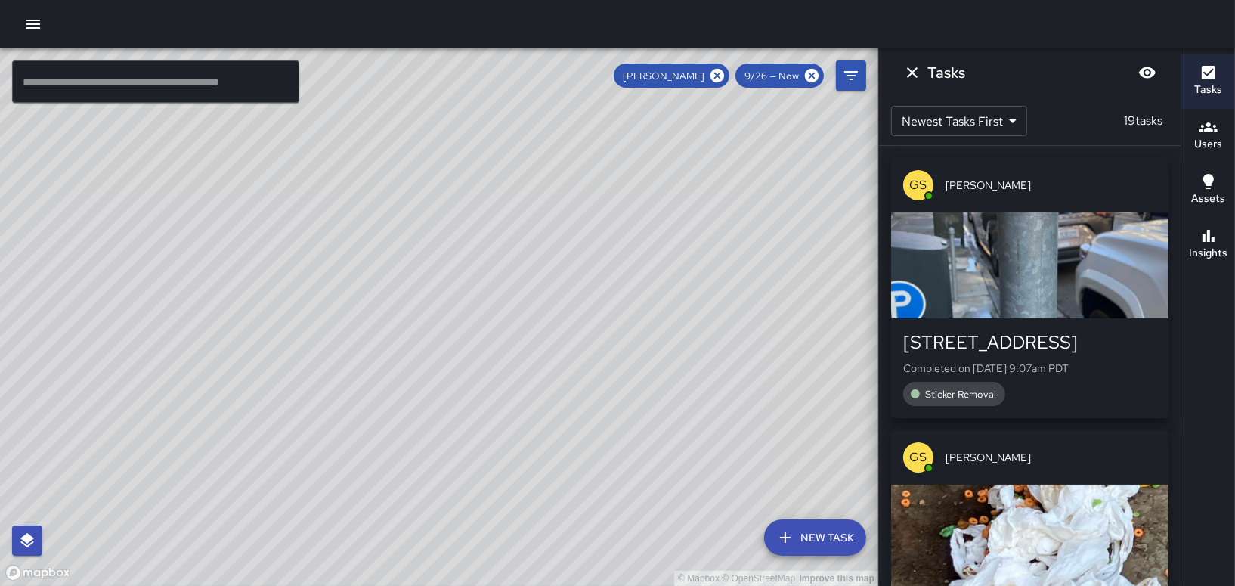
drag, startPoint x: 540, startPoint y: 223, endPoint x: 367, endPoint y: 281, distance: 181.9
click at [367, 281] on div "© Mapbox © OpenStreetMap Improve this map" at bounding box center [439, 316] width 878 height 537
drag, startPoint x: 288, startPoint y: 250, endPoint x: 309, endPoint y: 302, distance: 55.6
click at [319, 317] on div "© Mapbox © OpenStreetMap Improve this map" at bounding box center [439, 316] width 878 height 537
drag, startPoint x: 482, startPoint y: 339, endPoint x: 502, endPoint y: 240, distance: 101.1
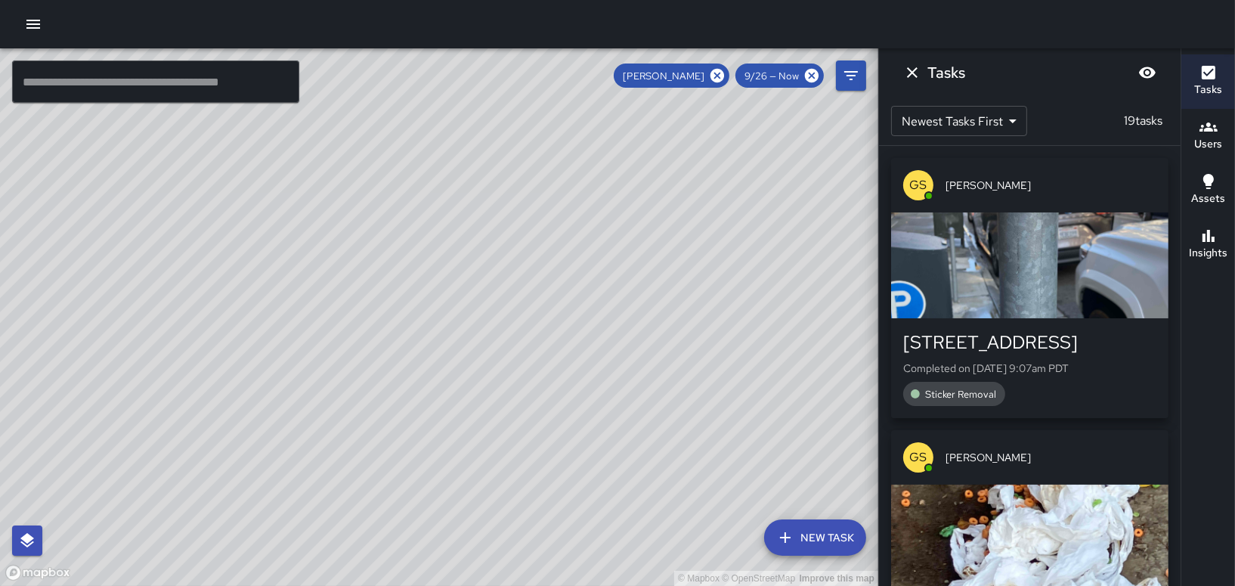
click at [494, 245] on div "© Mapbox © OpenStreetMap Improve this map" at bounding box center [439, 316] width 878 height 537
drag, startPoint x: 562, startPoint y: 370, endPoint x: 633, endPoint y: 235, distance: 152.5
click at [633, 235] on div "© Mapbox © OpenStreetMap Improve this map" at bounding box center [439, 316] width 878 height 537
drag, startPoint x: 629, startPoint y: 288, endPoint x: 469, endPoint y: 376, distance: 182.7
click at [447, 398] on div "© Mapbox © OpenStreetMap Improve this map" at bounding box center [439, 316] width 878 height 537
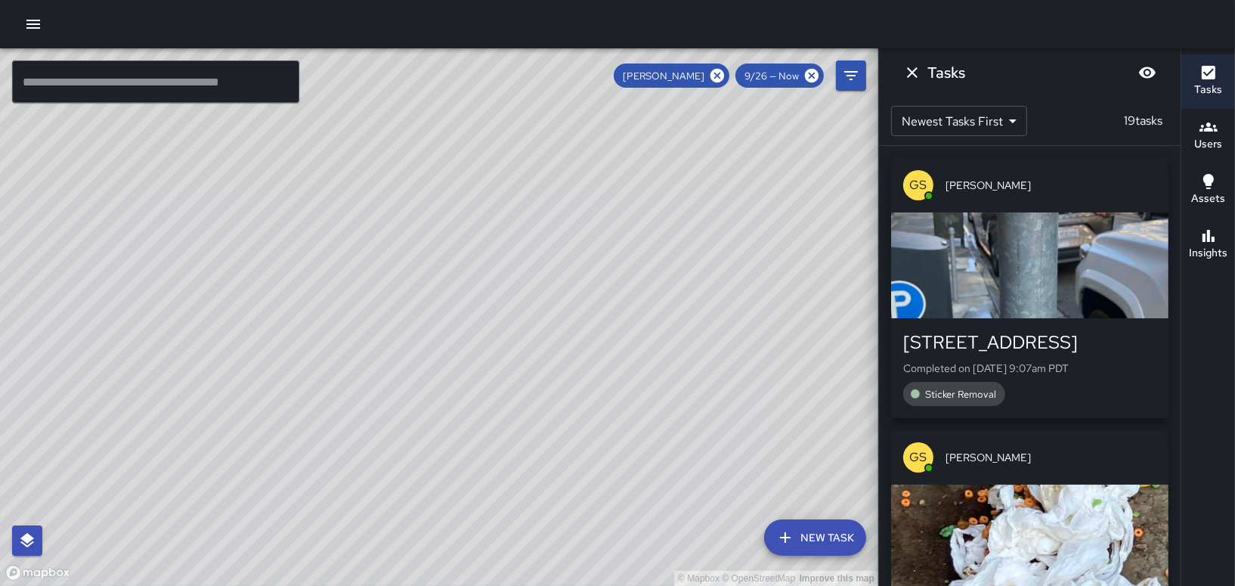
drag, startPoint x: 421, startPoint y: 358, endPoint x: 606, endPoint y: 207, distance: 239.1
click at [598, 237] on div "© Mapbox © OpenStreetMap Improve this map" at bounding box center [439, 316] width 878 height 537
click at [913, 76] on icon "Dismiss" at bounding box center [912, 72] width 18 height 18
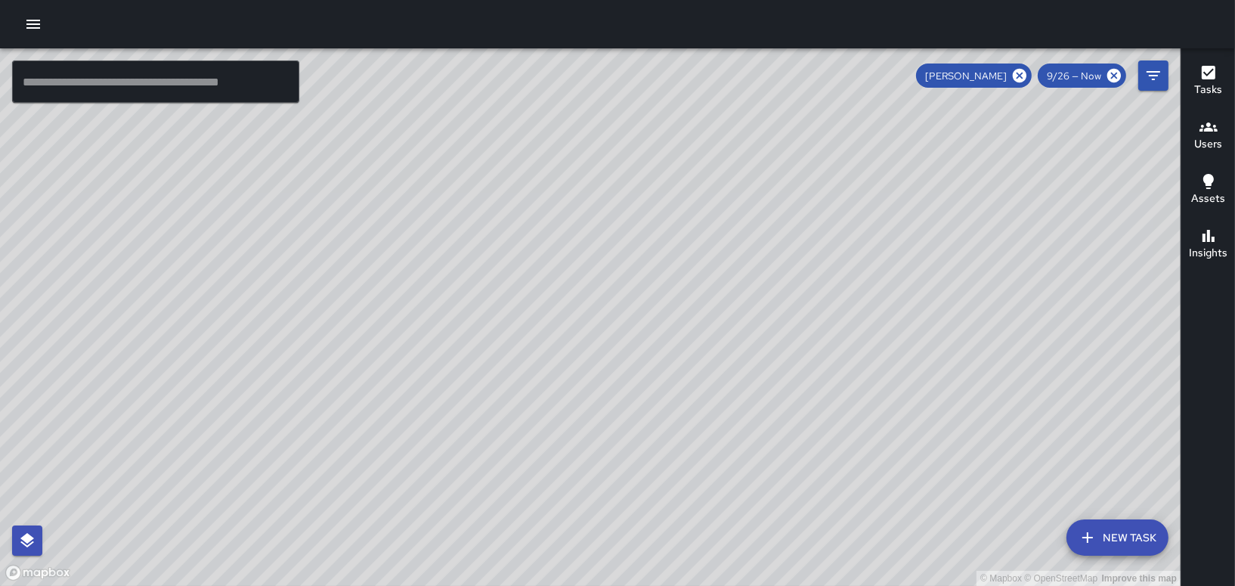
drag, startPoint x: 716, startPoint y: 262, endPoint x: 813, endPoint y: 215, distance: 108.2
click at [813, 215] on div "© Mapbox © OpenStreetMap Improve this map" at bounding box center [590, 316] width 1181 height 537
drag, startPoint x: 706, startPoint y: 319, endPoint x: 667, endPoint y: 537, distance: 222.0
click at [656, 540] on div "© Mapbox © OpenStreetMap Improve this map" at bounding box center [590, 316] width 1181 height 537
click at [1016, 72] on icon at bounding box center [1020, 76] width 14 height 14
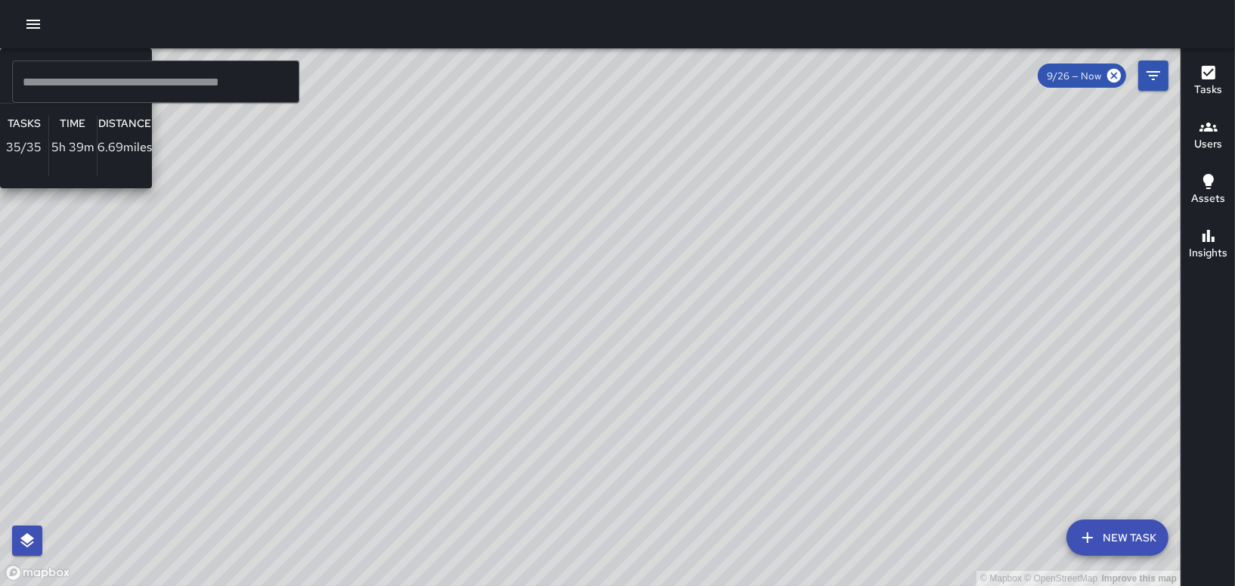
click at [603, 307] on div "© Mapbox © OpenStreetMap Improve this map BG [PERSON_NAME] Ambassador Tasks 35 …" at bounding box center [590, 316] width 1181 height 537
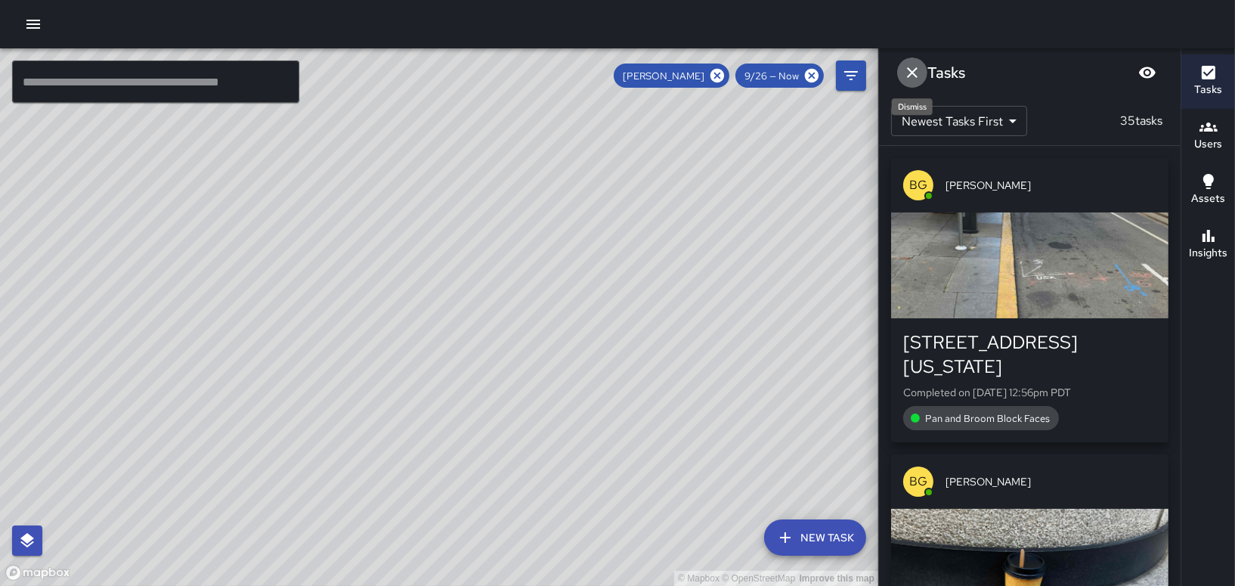
click at [909, 72] on icon "Dismiss" at bounding box center [912, 72] width 18 height 18
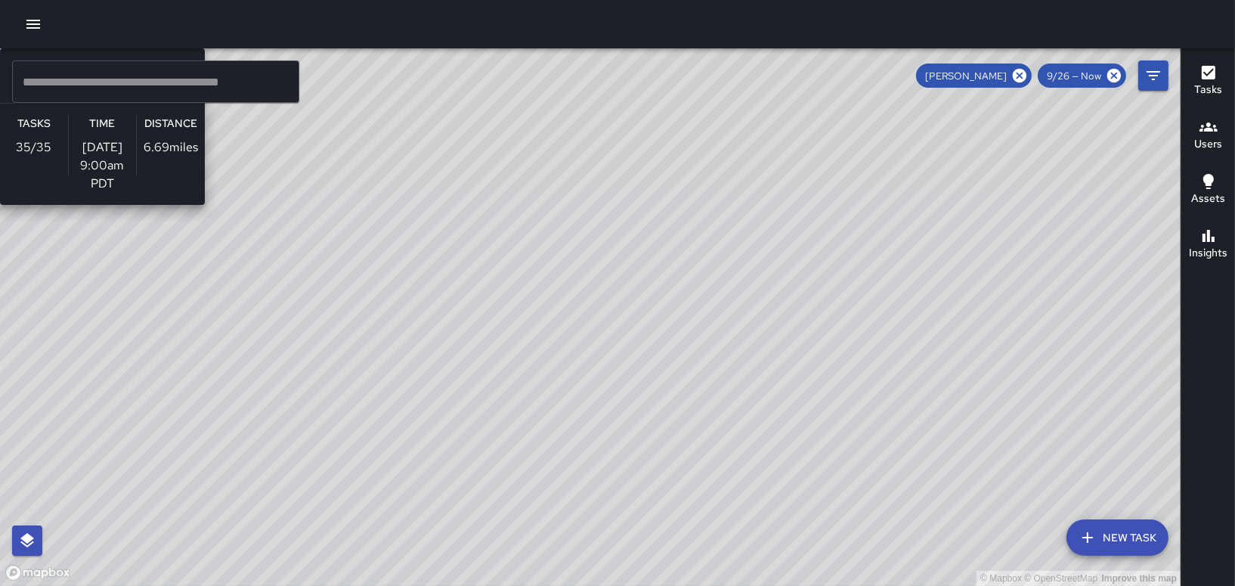
drag, startPoint x: 633, startPoint y: 357, endPoint x: 687, endPoint y: 293, distance: 83.7
click at [687, 293] on div "© Mapbox © OpenStreetMap Improve this map BG [PERSON_NAME] Ambassador Tasks 35 …" at bounding box center [590, 316] width 1181 height 537
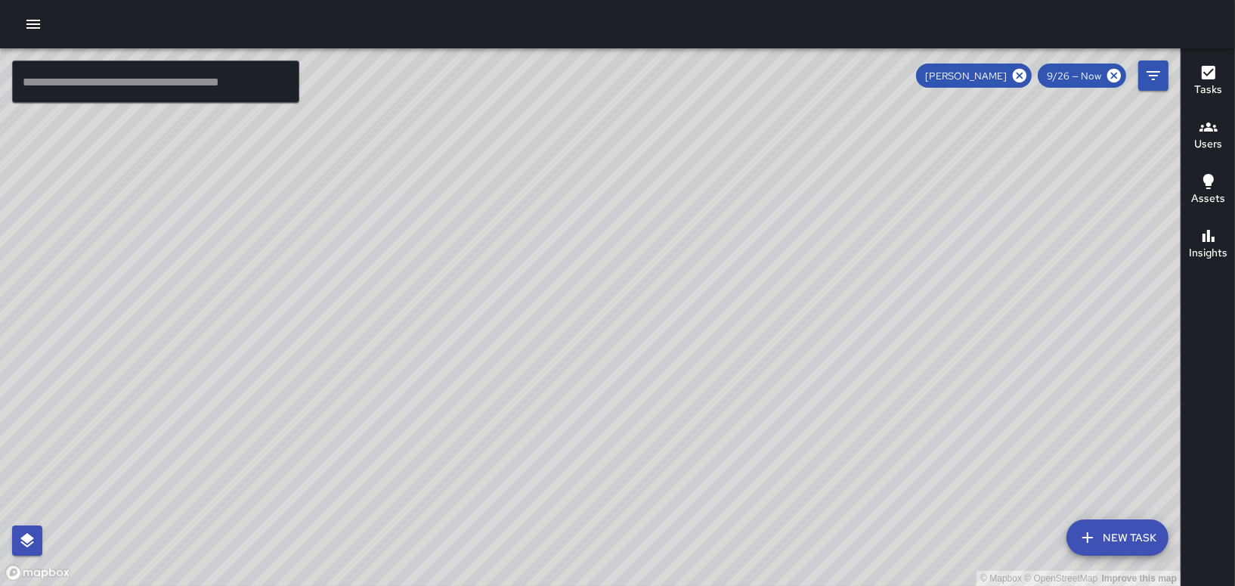
drag, startPoint x: 713, startPoint y: 308, endPoint x: 779, endPoint y: 291, distance: 68.6
click at [778, 294] on div "© Mapbox © OpenStreetMap Improve this map" at bounding box center [590, 316] width 1181 height 537
drag, startPoint x: 698, startPoint y: 469, endPoint x: 665, endPoint y: 373, distance: 101.4
click at [668, 379] on div "© Mapbox © OpenStreetMap Improve this map" at bounding box center [590, 316] width 1181 height 537
drag, startPoint x: 578, startPoint y: 341, endPoint x: 695, endPoint y: 337, distance: 116.5
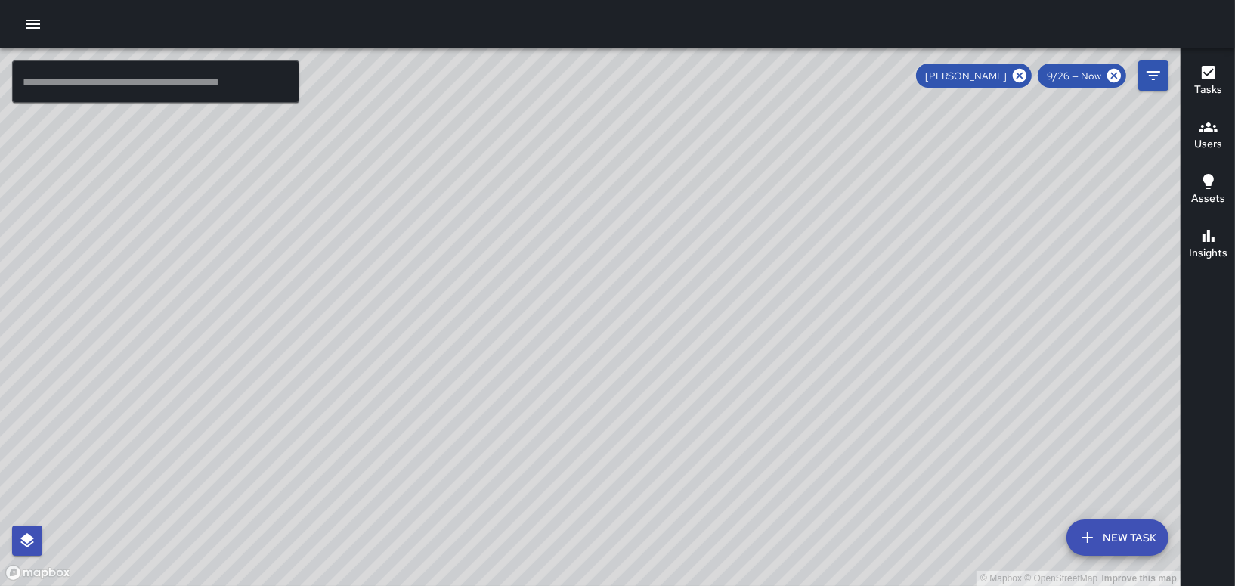
click at [695, 337] on div "© Mapbox © OpenStreetMap Improve this map" at bounding box center [590, 316] width 1181 height 537
click at [1021, 76] on icon at bounding box center [1019, 75] width 17 height 17
drag, startPoint x: 579, startPoint y: 384, endPoint x: 699, endPoint y: 43, distance: 361.5
click at [704, 45] on div "© Mapbox © OpenStreetMap Improve this map ​ New Task 9/26 — Now Map Layers Task…" at bounding box center [617, 293] width 1235 height 586
click at [432, 84] on div "© Mapbox © OpenStreetMap Improve this map" at bounding box center [590, 316] width 1181 height 537
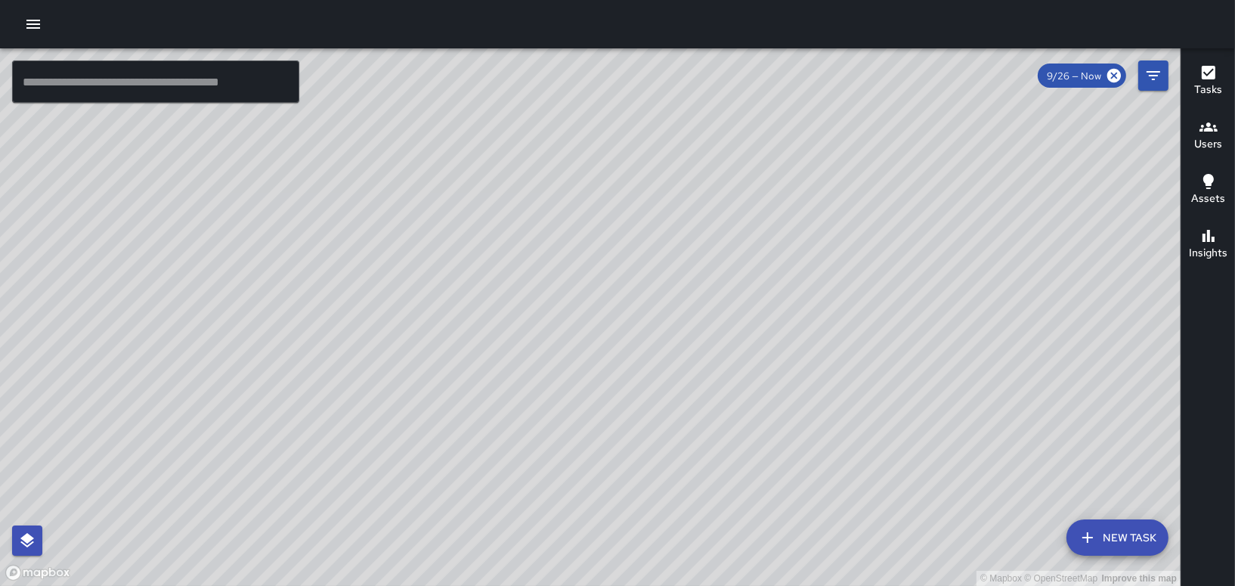
drag, startPoint x: 594, startPoint y: 356, endPoint x: 560, endPoint y: 109, distance: 249.5
click at [560, 109] on div "© Mapbox © OpenStreetMap Improve this map" at bounding box center [590, 316] width 1181 height 537
drag, startPoint x: 555, startPoint y: 272, endPoint x: 1023, endPoint y: 245, distance: 468.7
click at [1022, 245] on div "© Mapbox © OpenStreetMap Improve this map" at bounding box center [590, 316] width 1181 height 537
drag, startPoint x: 417, startPoint y: 474, endPoint x: 528, endPoint y: 357, distance: 161.0
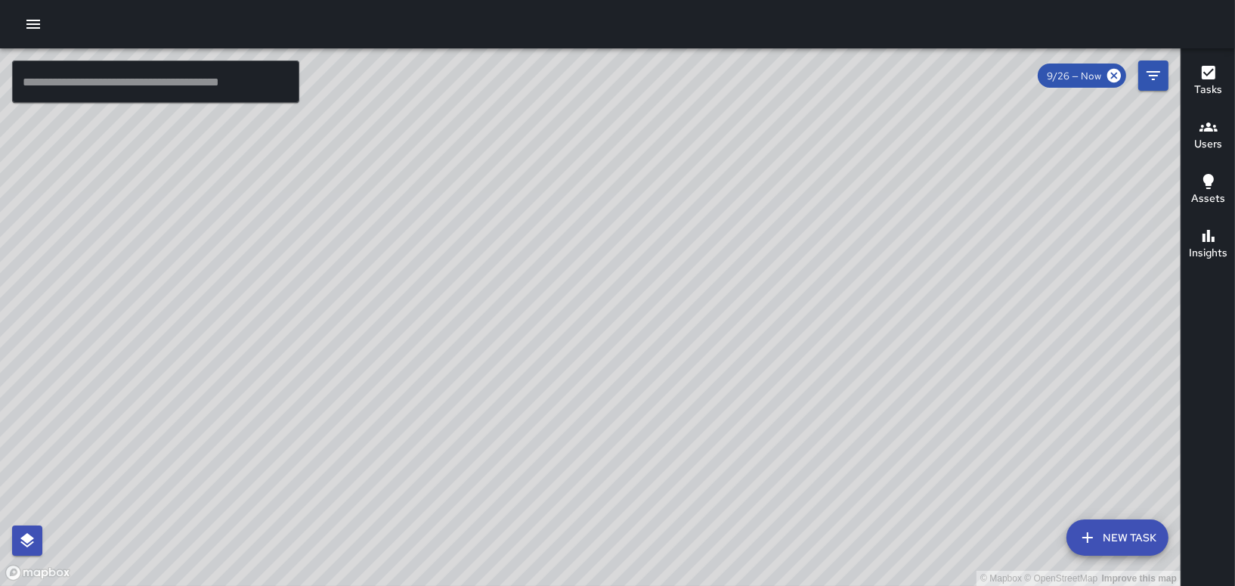
click at [530, 358] on div "© Mapbox © OpenStreetMap Improve this map" at bounding box center [590, 316] width 1181 height 537
drag, startPoint x: 574, startPoint y: 404, endPoint x: 514, endPoint y: 484, distance: 100.4
click at [537, 585] on html "© Mapbox © OpenStreetMap Improve this map ​ New Task 9/26 — Now Map Layers Task…" at bounding box center [617, 293] width 1235 height 586
drag, startPoint x: 512, startPoint y: 565, endPoint x: 547, endPoint y: 541, distance: 43.0
click at [520, 585] on html "© Mapbox © OpenStreetMap Improve this map ​ New Task 9/26 — Now Map Layers Task…" at bounding box center [617, 293] width 1235 height 586
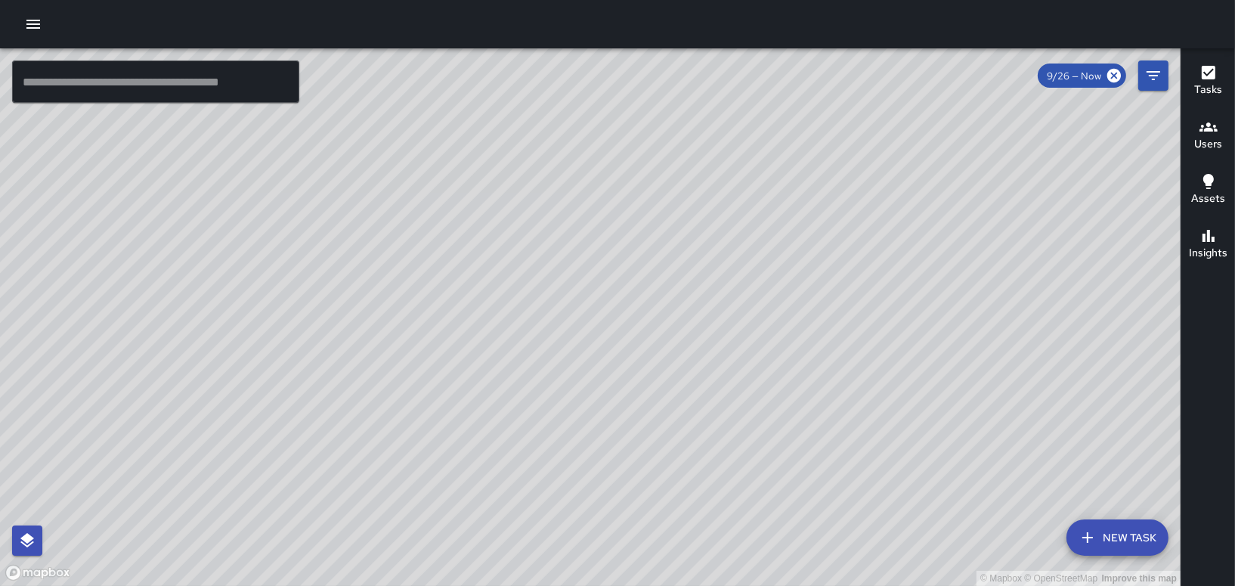
drag, startPoint x: 633, startPoint y: 363, endPoint x: 512, endPoint y: 600, distance: 266.4
click at [512, 585] on html "© Mapbox © OpenStreetMap Improve this map ​ New Task 9/26 — Now Map Layers Task…" at bounding box center [617, 293] width 1235 height 586
drag, startPoint x: 529, startPoint y: 487, endPoint x: 549, endPoint y: 517, distance: 36.1
click at [549, 517] on div "© Mapbox © OpenStreetMap Improve this map" at bounding box center [590, 316] width 1181 height 537
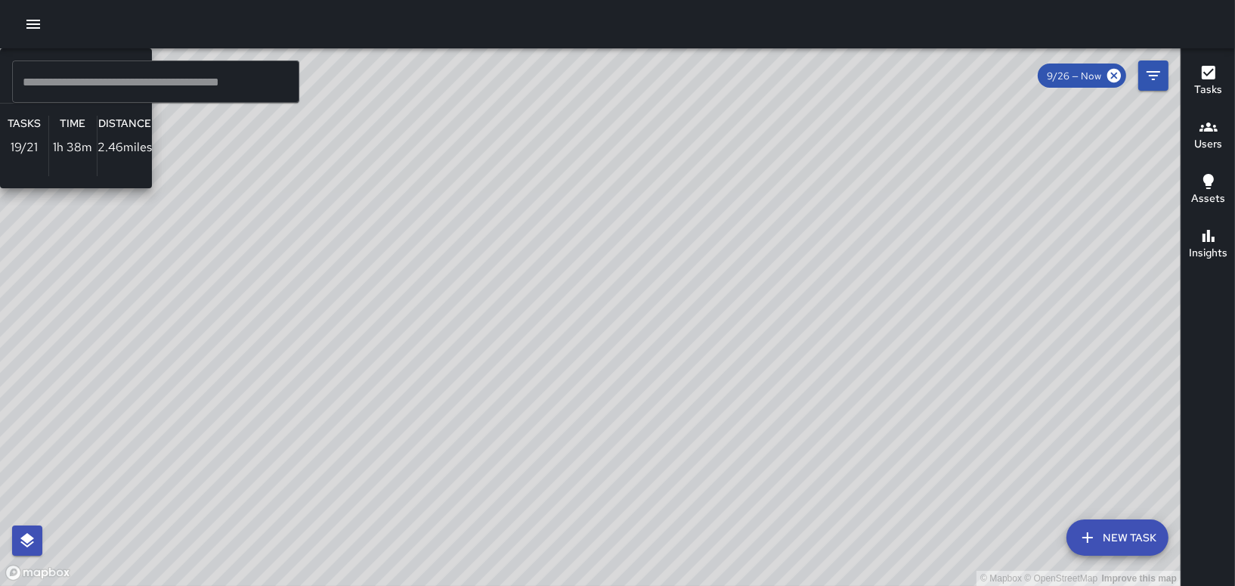
click at [496, 252] on div "© Mapbox © OpenStreetMap Improve this map LT [PERSON_NAME] Ambassador Tasks 19 …" at bounding box center [590, 316] width 1181 height 537
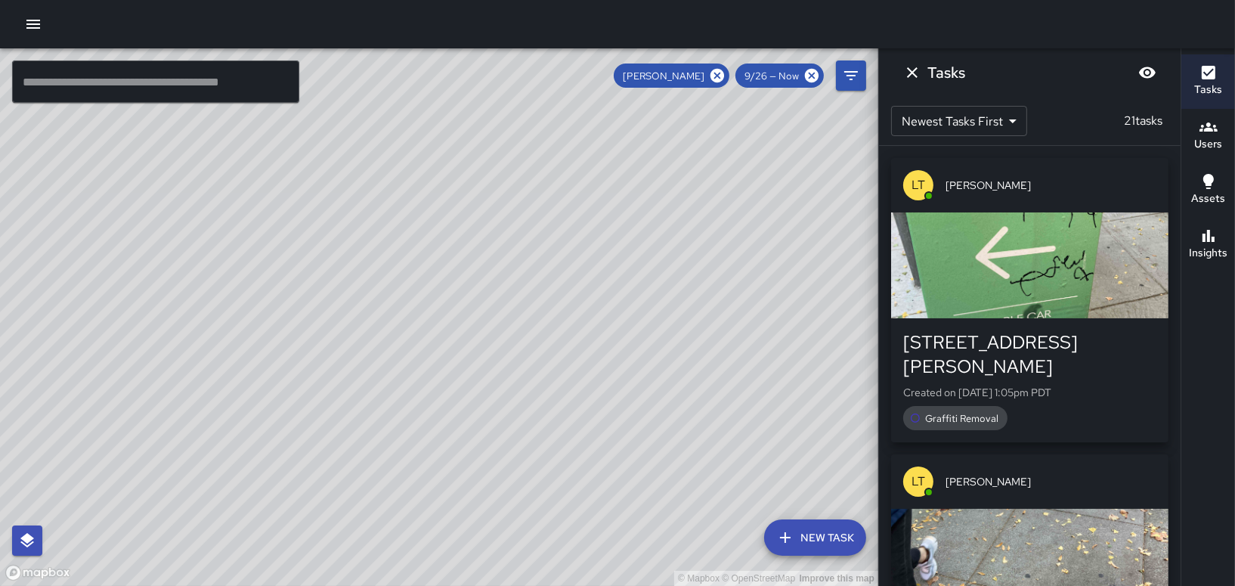
drag, startPoint x: 633, startPoint y: 227, endPoint x: 737, endPoint y: 534, distance: 324.6
click at [737, 538] on div "© Mapbox © OpenStreetMap Improve this map" at bounding box center [439, 316] width 878 height 537
drag, startPoint x: 590, startPoint y: 392, endPoint x: 569, endPoint y: 333, distance: 62.6
click at [574, 337] on div "© Mapbox © OpenStreetMap Improve this map" at bounding box center [439, 316] width 878 height 537
drag, startPoint x: 593, startPoint y: 367, endPoint x: 567, endPoint y: 211, distance: 157.9
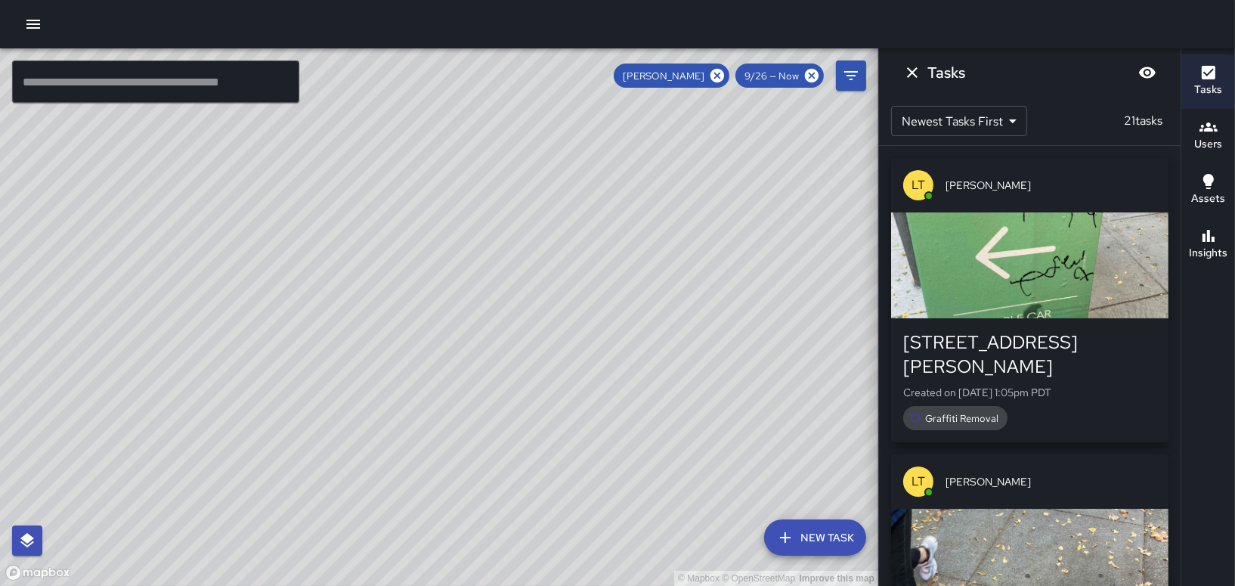
click at [578, 210] on div "© Mapbox © OpenStreetMap Improve this map" at bounding box center [439, 316] width 878 height 537
drag, startPoint x: 667, startPoint y: 423, endPoint x: 572, endPoint y: 310, distance: 147.6
click at [576, 312] on div "© Mapbox © OpenStreetMap Improve this map" at bounding box center [439, 316] width 878 height 537
drag, startPoint x: 494, startPoint y: 352, endPoint x: 582, endPoint y: 463, distance: 141.4
click at [582, 463] on div "© Mapbox © OpenStreetMap Improve this map" at bounding box center [439, 316] width 878 height 537
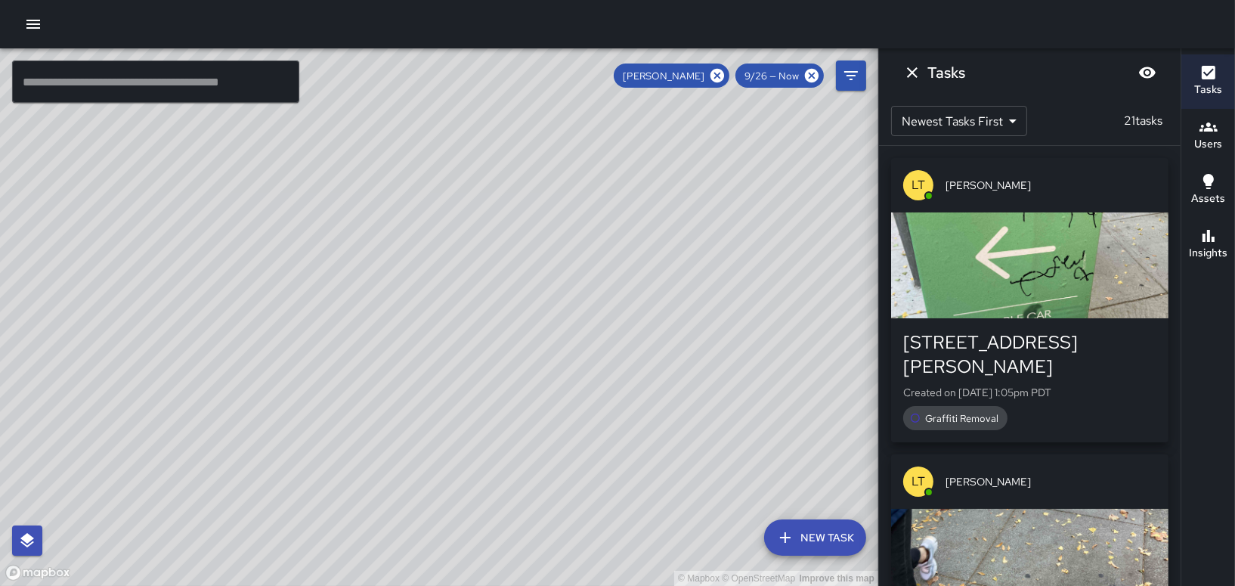
drag, startPoint x: 516, startPoint y: 373, endPoint x: 562, endPoint y: 432, distance: 74.4
click at [561, 451] on div "© Mapbox © OpenStreetMap Improve this map" at bounding box center [439, 316] width 878 height 537
drag, startPoint x: 511, startPoint y: 347, endPoint x: 510, endPoint y: 338, distance: 9.1
click at [511, 339] on div "© Mapbox © OpenStreetMap Improve this map" at bounding box center [439, 316] width 878 height 537
drag, startPoint x: 508, startPoint y: 357, endPoint x: 562, endPoint y: 355, distance: 53.7
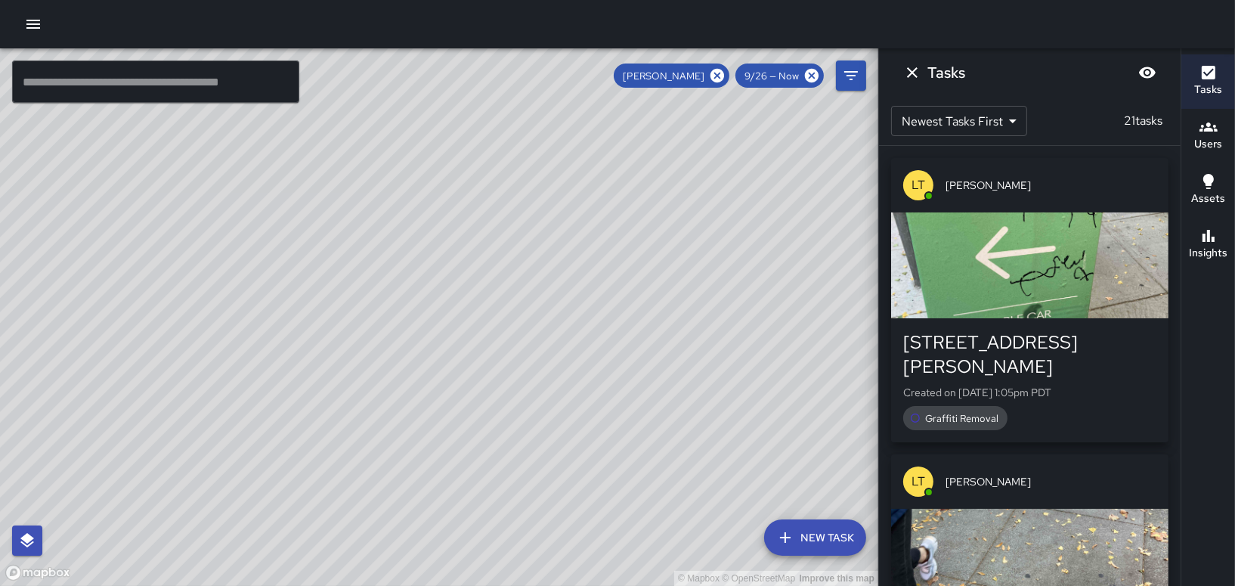
click at [562, 355] on div "© Mapbox © OpenStreetMap Improve this map" at bounding box center [439, 316] width 878 height 537
drag, startPoint x: 642, startPoint y: 348, endPoint x: 547, endPoint y: 188, distance: 186.4
click at [553, 184] on div "© Mapbox © OpenStreetMap Improve this map" at bounding box center [439, 316] width 878 height 537
drag, startPoint x: 565, startPoint y: 262, endPoint x: 531, endPoint y: 180, distance: 88.4
click at [520, 185] on div "© Mapbox © OpenStreetMap Improve this map" at bounding box center [439, 316] width 878 height 537
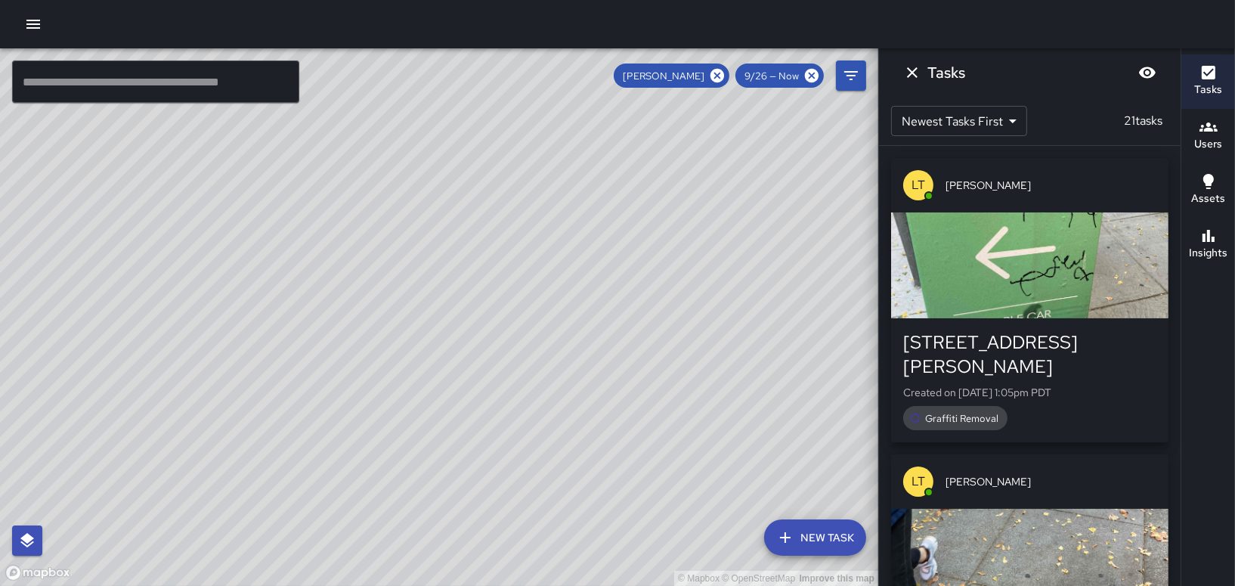
drag, startPoint x: 519, startPoint y: 255, endPoint x: 706, endPoint y: 500, distance: 308.6
click at [706, 500] on div "© Mapbox © OpenStreetMap Improve this map" at bounding box center [439, 316] width 878 height 537
drag, startPoint x: 683, startPoint y: 302, endPoint x: 746, endPoint y: 503, distance: 211.6
click at [746, 506] on div "© Mapbox © OpenStreetMap Improve this map" at bounding box center [439, 316] width 878 height 537
drag, startPoint x: 684, startPoint y: 421, endPoint x: 472, endPoint y: -43, distance: 510.1
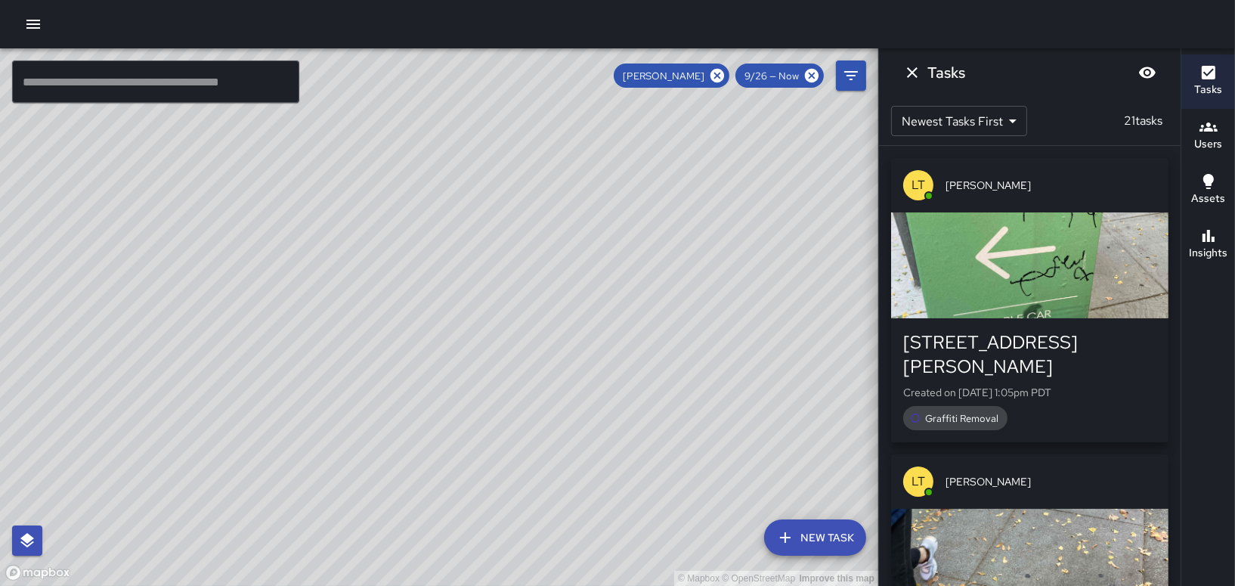
click at [472, 0] on html "© Mapbox © OpenStreetMap Improve this map ​ New Task [PERSON_NAME] 9/26 — Now M…" at bounding box center [617, 293] width 1235 height 586
drag, startPoint x: 608, startPoint y: 252, endPoint x: 655, endPoint y: 379, distance: 134.7
click at [655, 379] on div "© Mapbox © OpenStreetMap Improve this map" at bounding box center [439, 316] width 878 height 537
drag, startPoint x: 670, startPoint y: 361, endPoint x: 651, endPoint y: 471, distance: 111.2
click at [654, 472] on div "© Mapbox © OpenStreetMap Improve this map" at bounding box center [439, 316] width 878 height 537
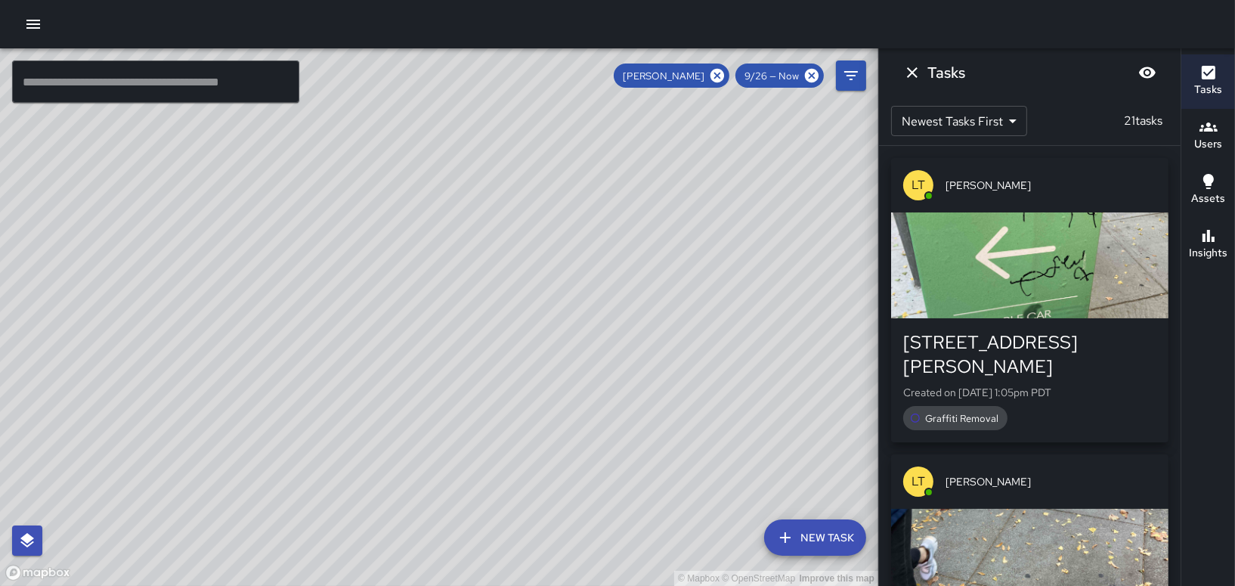
drag, startPoint x: 588, startPoint y: 329, endPoint x: 559, endPoint y: 366, distance: 46.9
click at [568, 389] on div "© Mapbox © OpenStreetMap Improve this map" at bounding box center [439, 316] width 878 height 537
click at [723, 73] on icon at bounding box center [718, 76] width 14 height 14
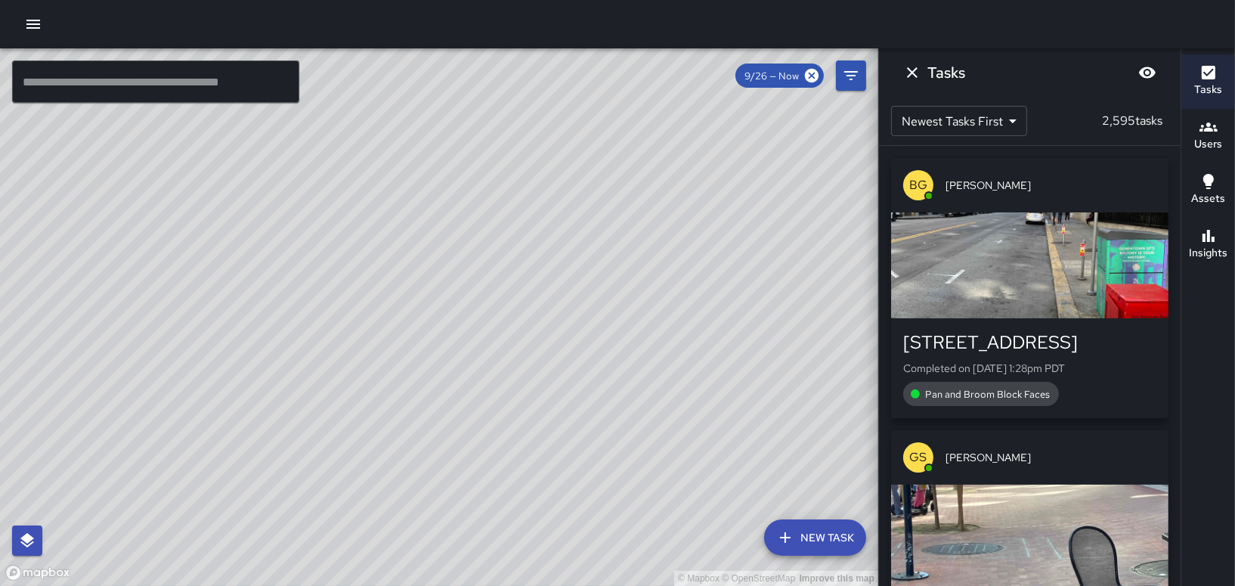
drag, startPoint x: 588, startPoint y: 290, endPoint x: 397, endPoint y: 189, distance: 216.4
click at [397, 190] on div "© Mapbox © OpenStreetMap Improve this map" at bounding box center [439, 316] width 878 height 537
drag, startPoint x: 503, startPoint y: 351, endPoint x: 577, endPoint y: 251, distance: 125.3
click at [578, 252] on div "© Mapbox © OpenStreetMap Improve this map" at bounding box center [439, 316] width 878 height 537
drag, startPoint x: 557, startPoint y: 333, endPoint x: 548, endPoint y: 217, distance: 116.0
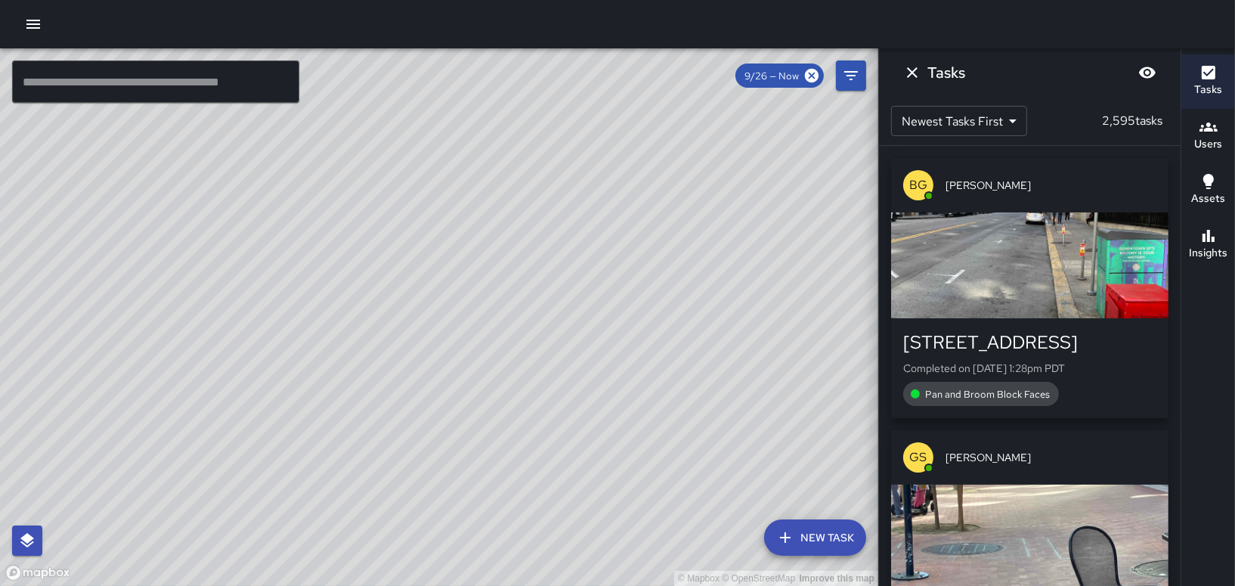
click at [558, 240] on div "© Mapbox © OpenStreetMap Improve this map" at bounding box center [439, 316] width 878 height 537
drag, startPoint x: 540, startPoint y: 354, endPoint x: 490, endPoint y: 248, distance: 117.0
click at [490, 249] on div "© Mapbox © OpenStreetMap Improve this map" at bounding box center [439, 316] width 878 height 537
drag, startPoint x: 601, startPoint y: 370, endPoint x: 540, endPoint y: 228, distance: 154.4
click at [540, 231] on div "© Mapbox © OpenStreetMap Improve this map" at bounding box center [439, 316] width 878 height 537
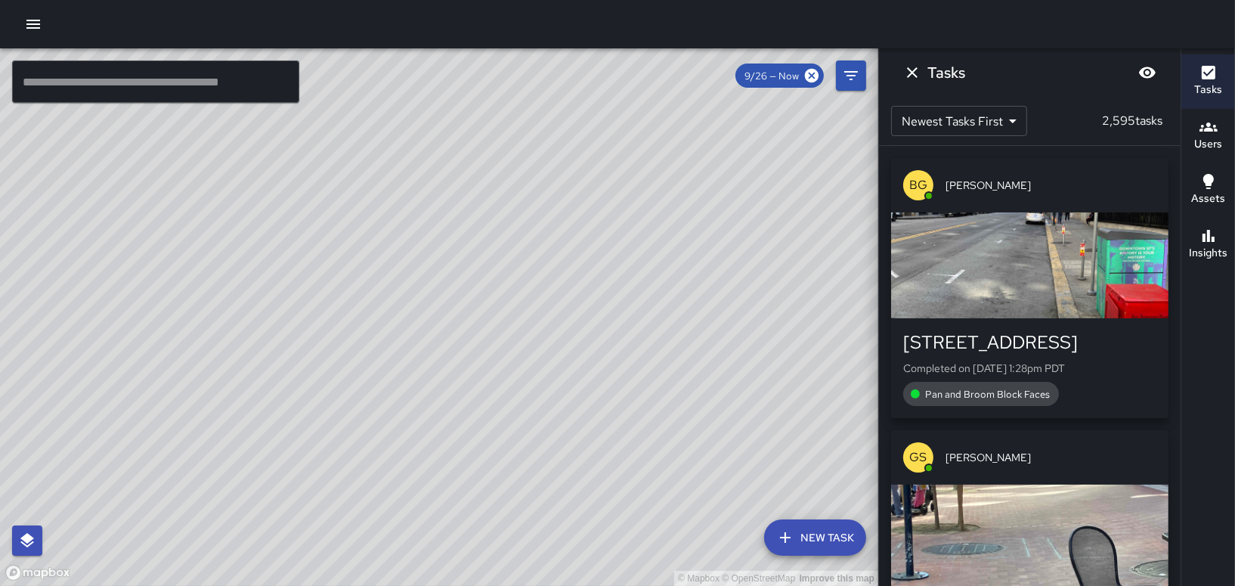
click at [719, 346] on div "© Mapbox © OpenStreetMap Improve this map GS [PERSON_NAME] Ambassador Tasks 21 …" at bounding box center [439, 316] width 878 height 537
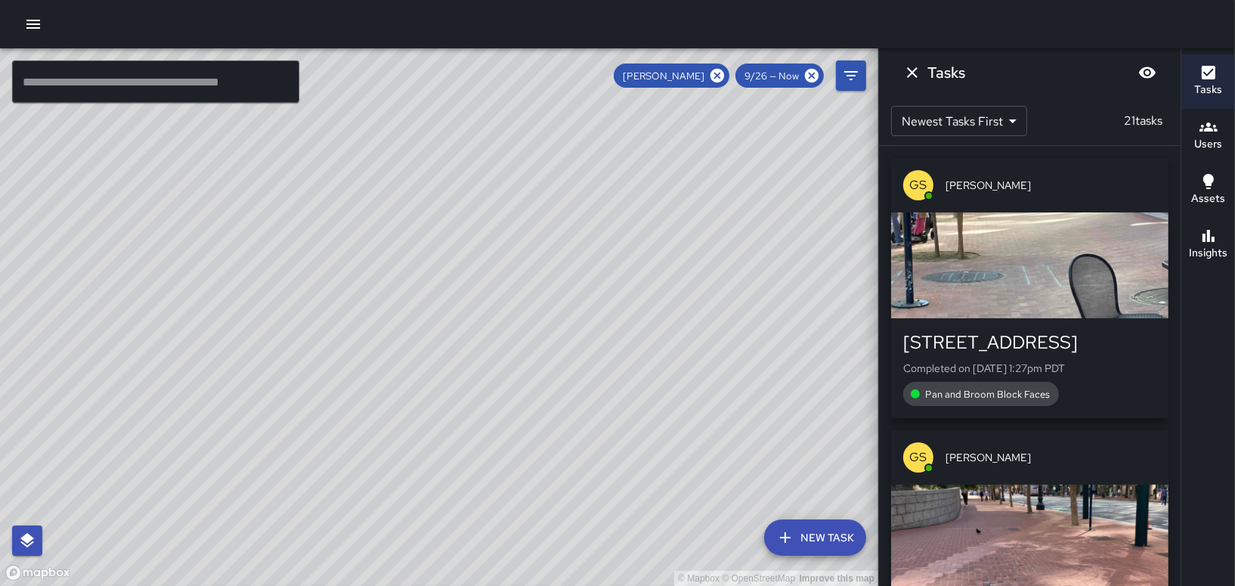
click at [716, 352] on div "© Mapbox © OpenStreetMap Improve this map GS [PERSON_NAME] Ambassador Tasks 21 …" at bounding box center [439, 316] width 878 height 537
drag, startPoint x: 335, startPoint y: 305, endPoint x: 251, endPoint y: 319, distance: 85.0
click at [255, 324] on div "© Mapbox © OpenStreetMap Improve this map" at bounding box center [439, 316] width 878 height 537
drag, startPoint x: 553, startPoint y: 318, endPoint x: 503, endPoint y: 235, distance: 96.6
click at [506, 237] on div "© Mapbox © OpenStreetMap Improve this map" at bounding box center [439, 316] width 878 height 537
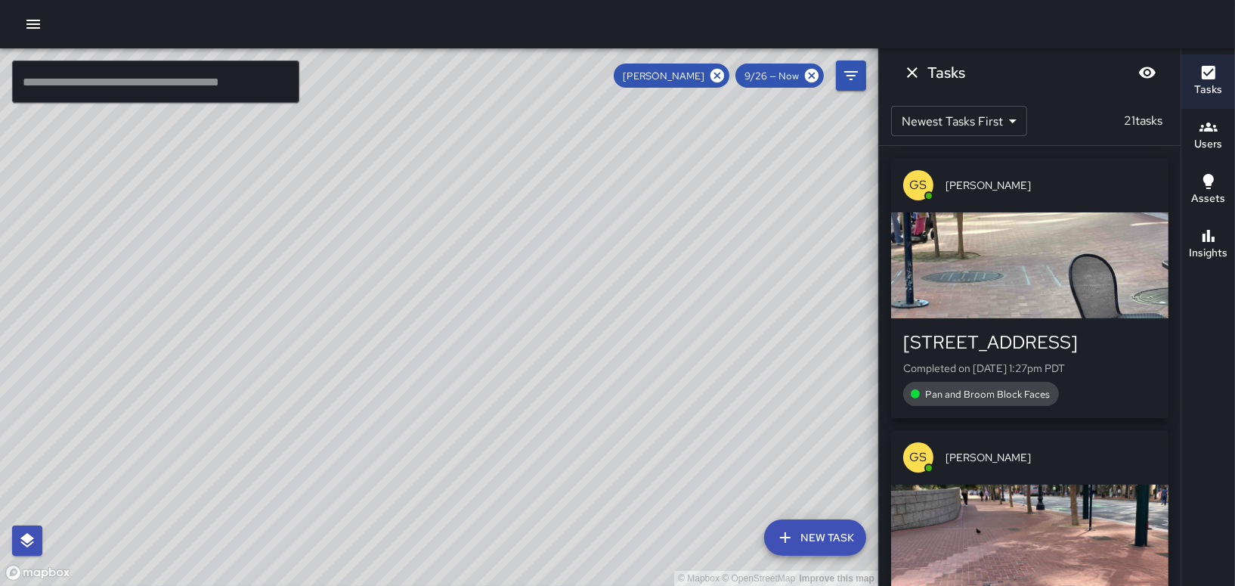
drag, startPoint x: 583, startPoint y: 252, endPoint x: 582, endPoint y: 331, distance: 79.4
click at [614, 333] on div "© Mapbox © OpenStreetMap Improve this map" at bounding box center [439, 316] width 878 height 537
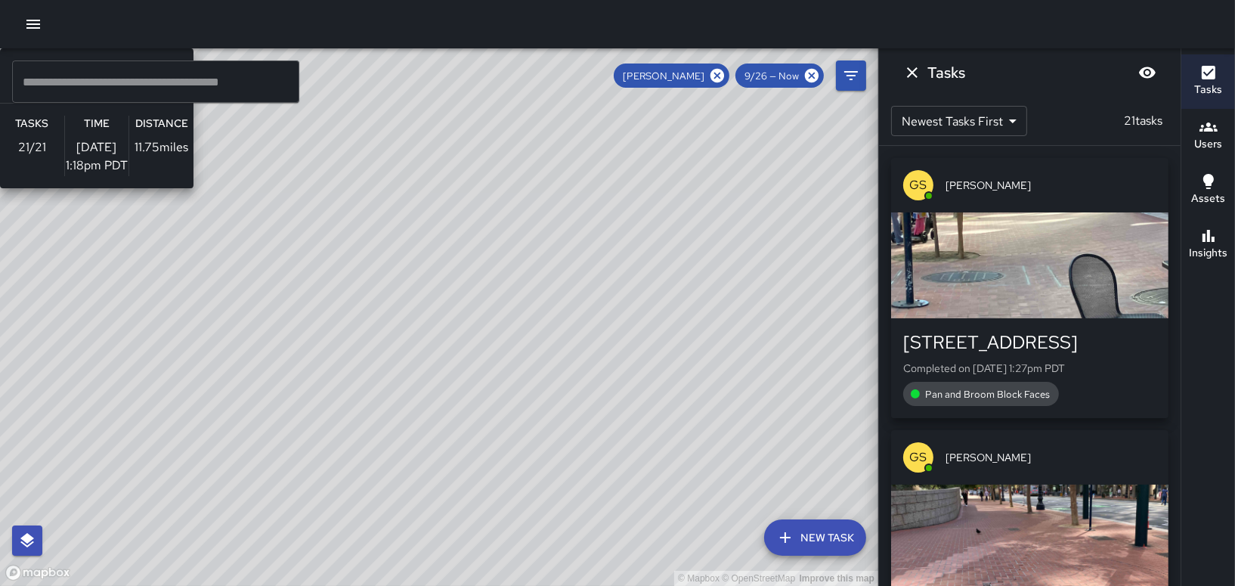
drag, startPoint x: 260, startPoint y: 314, endPoint x: 275, endPoint y: 243, distance: 72.6
click at [354, 527] on div "© Mapbox © OpenStreetMap Improve this map GS [PERSON_NAME] Ambassador Tasks 21 …" at bounding box center [439, 316] width 878 height 537
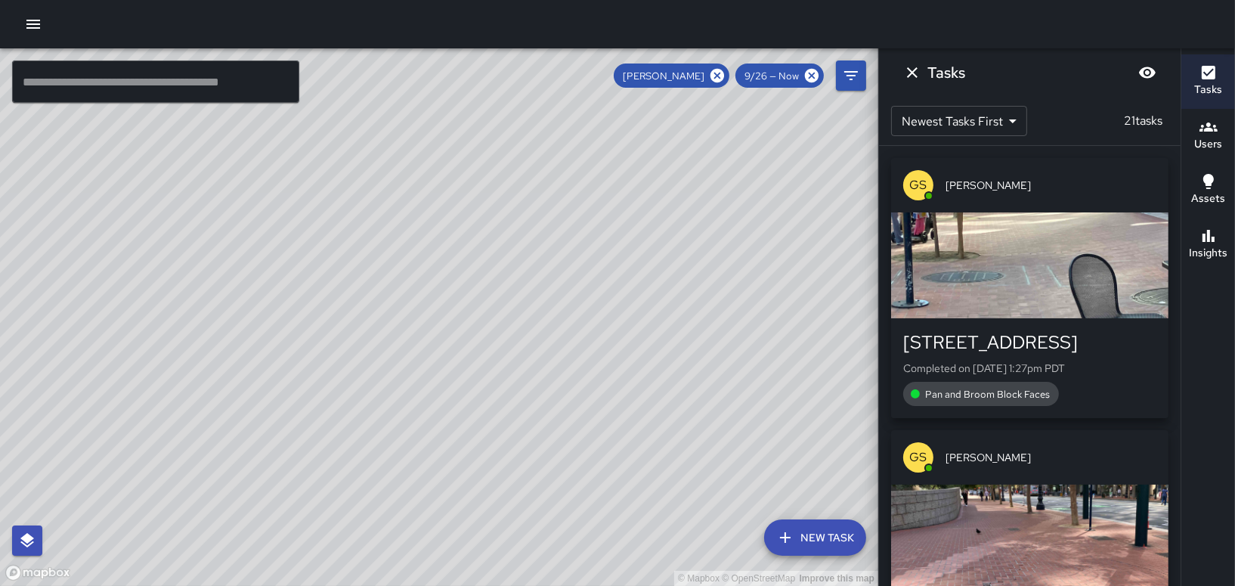
drag, startPoint x: 269, startPoint y: 188, endPoint x: 403, endPoint y: 283, distance: 164.2
click at [411, 286] on div "© Mapbox © OpenStreetMap Improve this map" at bounding box center [439, 316] width 878 height 537
drag, startPoint x: 617, startPoint y: 354, endPoint x: 473, endPoint y: 219, distance: 196.8
click at [472, 226] on div "© Mapbox © OpenStreetMap Improve this map" at bounding box center [439, 316] width 878 height 537
drag, startPoint x: 497, startPoint y: 468, endPoint x: 390, endPoint y: 273, distance: 222.6
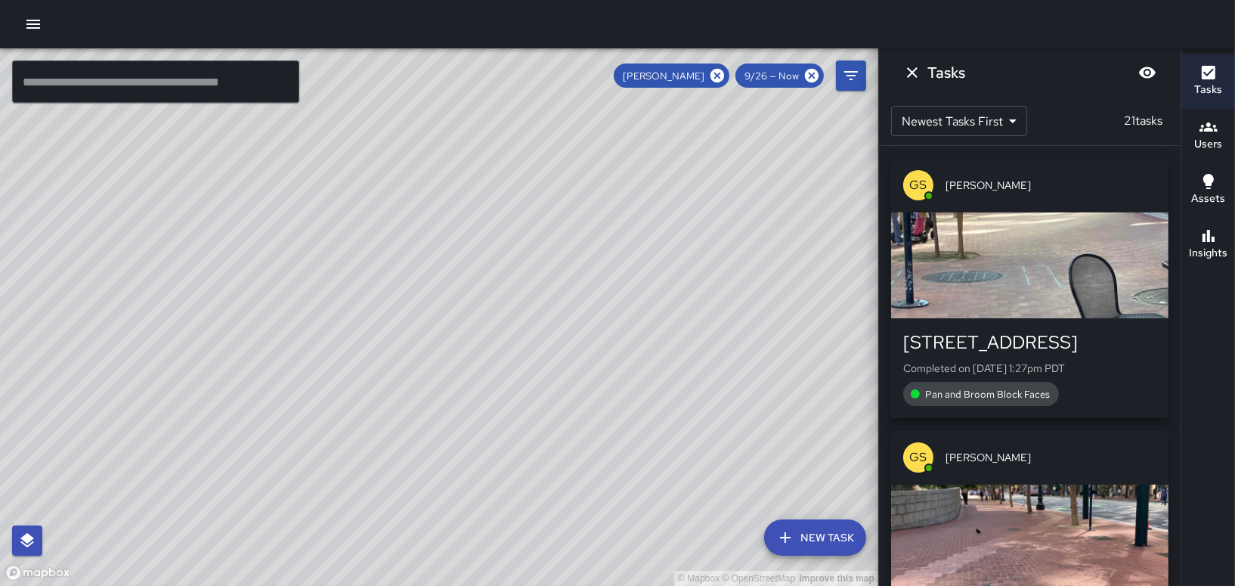
click at [397, 278] on div "© Mapbox © OpenStreetMap Improve this map" at bounding box center [439, 316] width 878 height 537
drag, startPoint x: 574, startPoint y: 348, endPoint x: 454, endPoint y: 361, distance: 121.6
click at [454, 361] on div "© Mapbox © OpenStreetMap Improve this map" at bounding box center [439, 316] width 878 height 537
drag, startPoint x: 574, startPoint y: 243, endPoint x: 389, endPoint y: 348, distance: 212.3
click at [406, 356] on div "© Mapbox © OpenStreetMap Improve this map" at bounding box center [439, 316] width 878 height 537
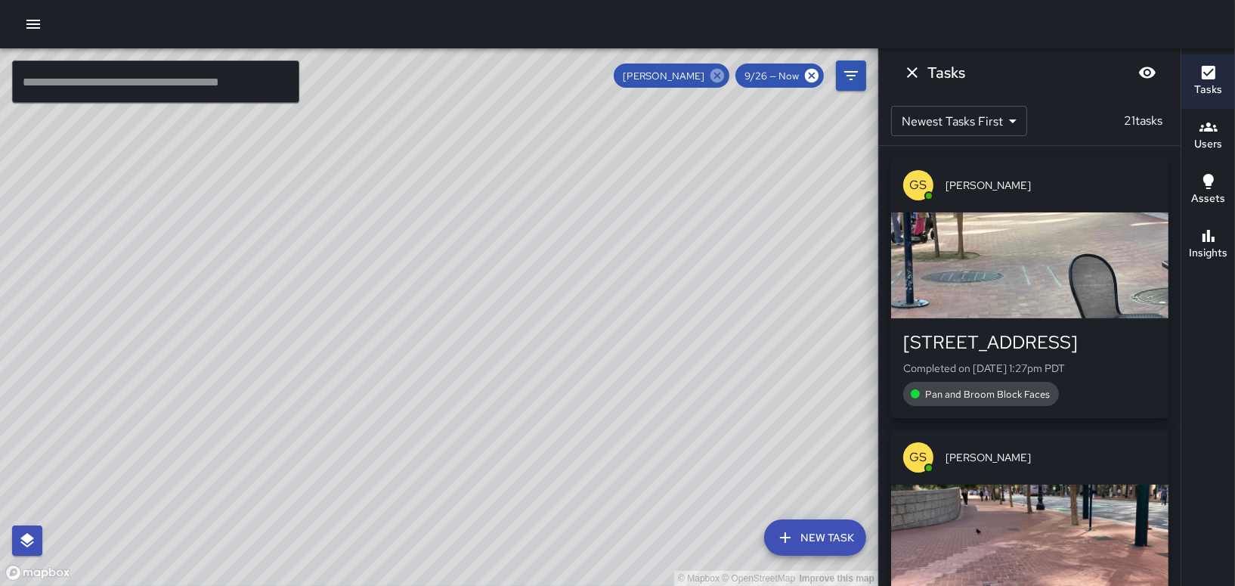
click at [717, 76] on icon at bounding box center [717, 75] width 17 height 17
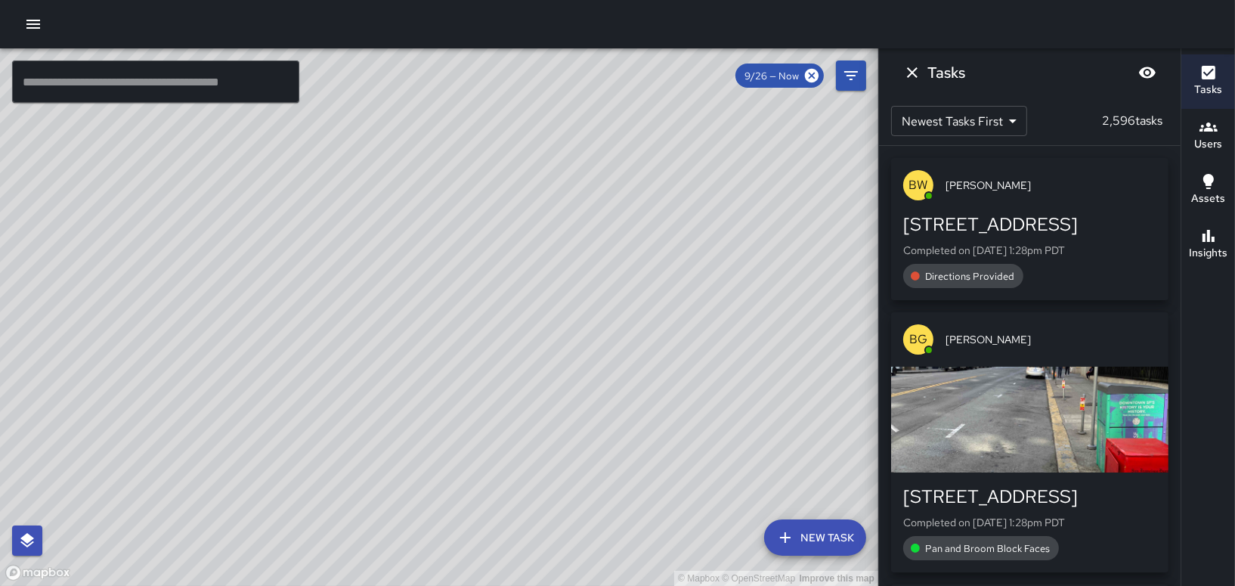
drag, startPoint x: 484, startPoint y: 399, endPoint x: 495, endPoint y: 397, distance: 11.6
click at [495, 397] on div "© Mapbox © OpenStreetMap Improve this map" at bounding box center [439, 316] width 878 height 537
drag, startPoint x: 379, startPoint y: 355, endPoint x: 633, endPoint y: 169, distance: 314.8
click at [637, 173] on div "© Mapbox © OpenStreetMap Improve this map" at bounding box center [439, 316] width 878 height 537
click at [200, 428] on div "© Mapbox © OpenStreetMap Improve this map BG [PERSON_NAME] Ambassador Tasks 37 …" at bounding box center [439, 316] width 878 height 537
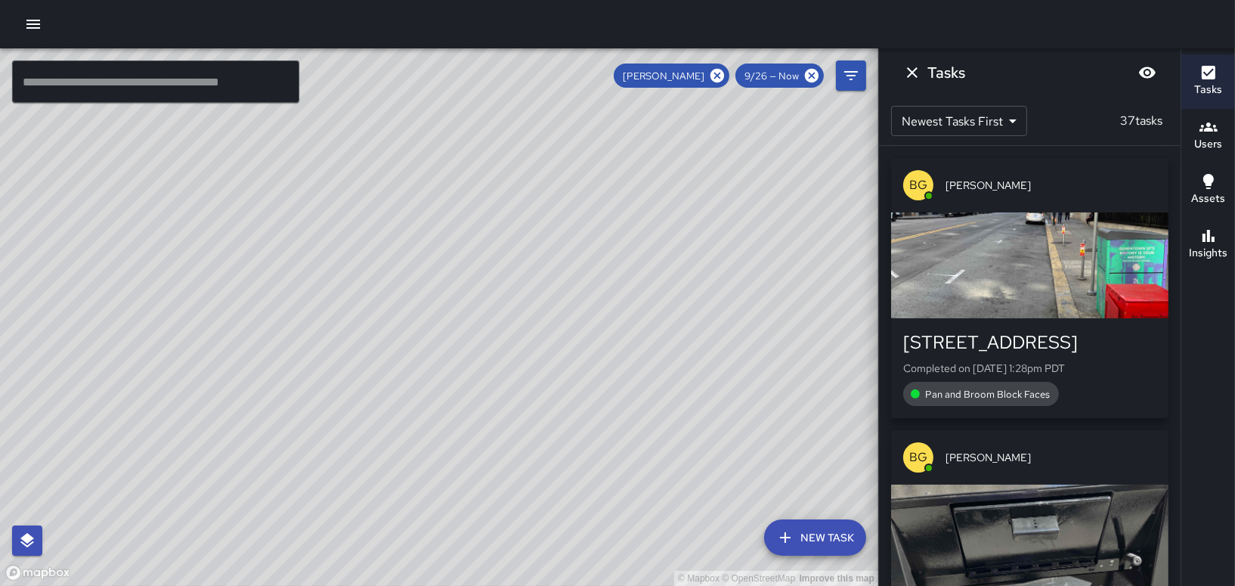
drag, startPoint x: 396, startPoint y: 251, endPoint x: 708, endPoint y: 312, distance: 317.4
click at [708, 312] on div "© Mapbox © OpenStreetMap Improve this map" at bounding box center [439, 316] width 878 height 537
click at [229, 396] on div "© Mapbox © OpenStreetMap Improve this map BG [PERSON_NAME] [STREET_ADDRESS] Com…" at bounding box center [439, 316] width 878 height 537
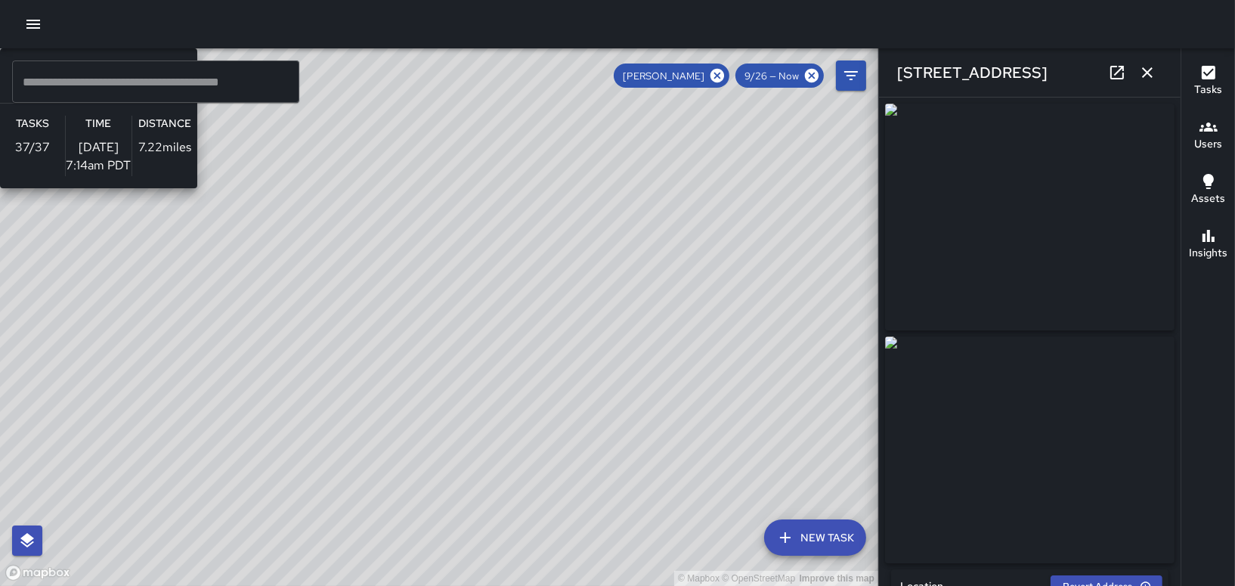
click at [335, 380] on div "© Mapbox © OpenStreetMap Improve this map BG [PERSON_NAME] Ambassador Tasks 37 …" at bounding box center [439, 316] width 878 height 537
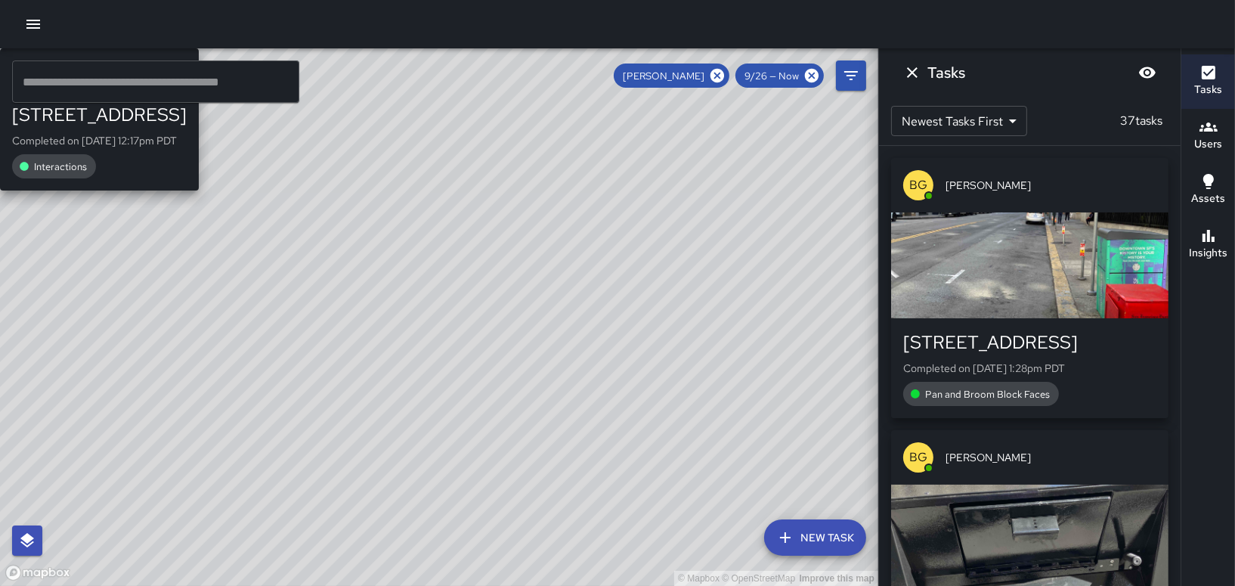
click at [328, 284] on div "© Mapbox © OpenStreetMap Improve this map BG [PERSON_NAME] [STREET_ADDRESS] Com…" at bounding box center [439, 316] width 878 height 537
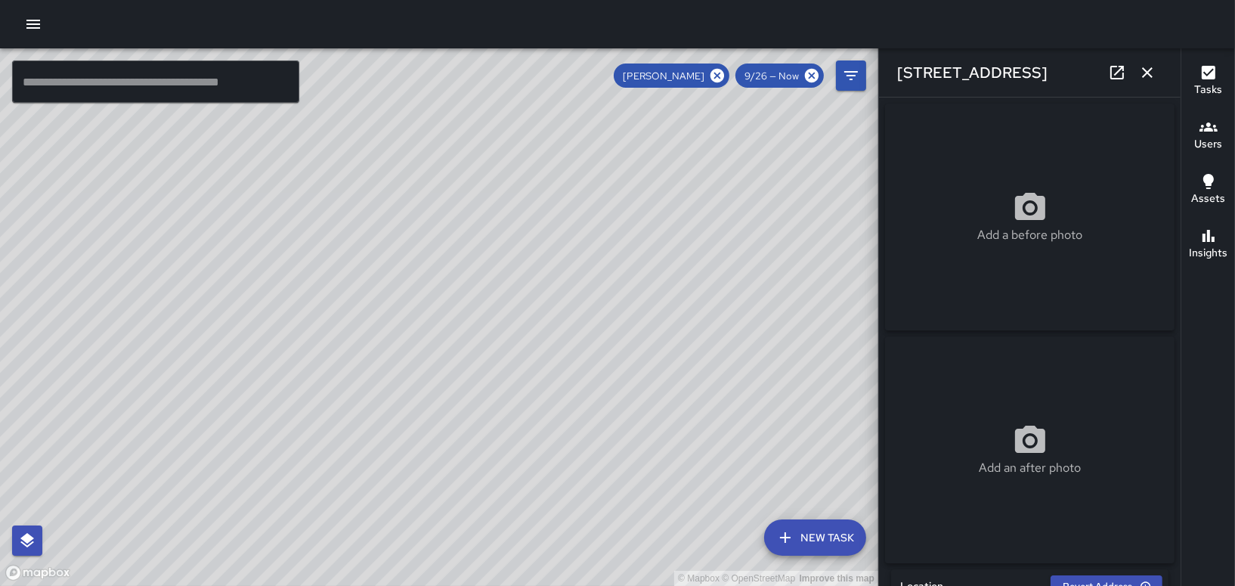
click at [1147, 67] on icon "button" at bounding box center [1147, 72] width 18 height 18
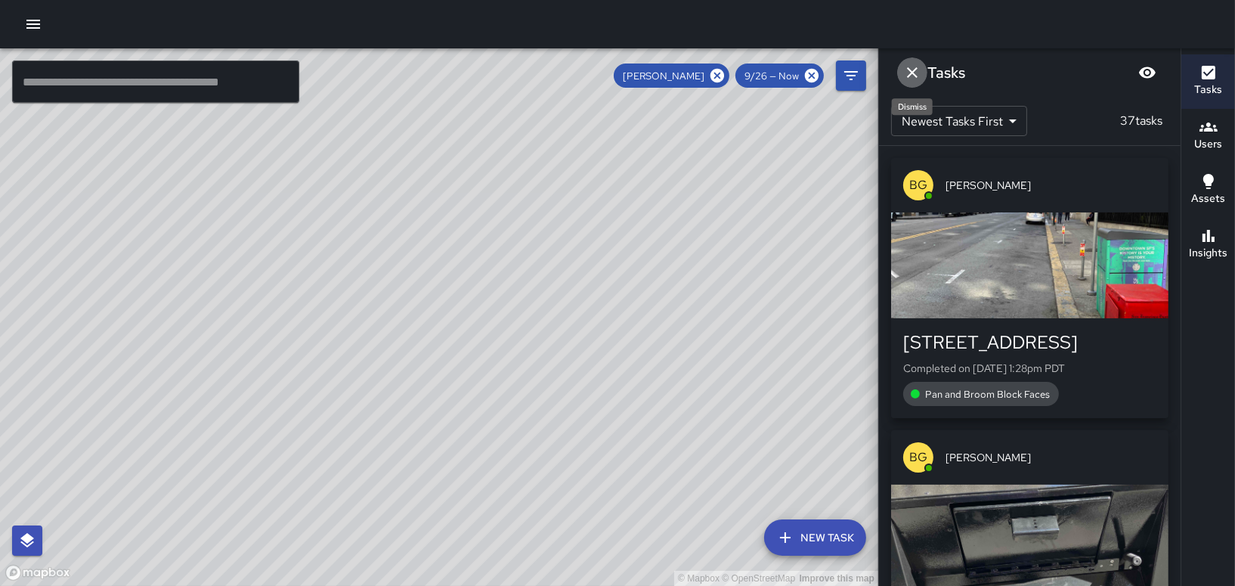
click at [910, 76] on icon "Dismiss" at bounding box center [912, 72] width 18 height 18
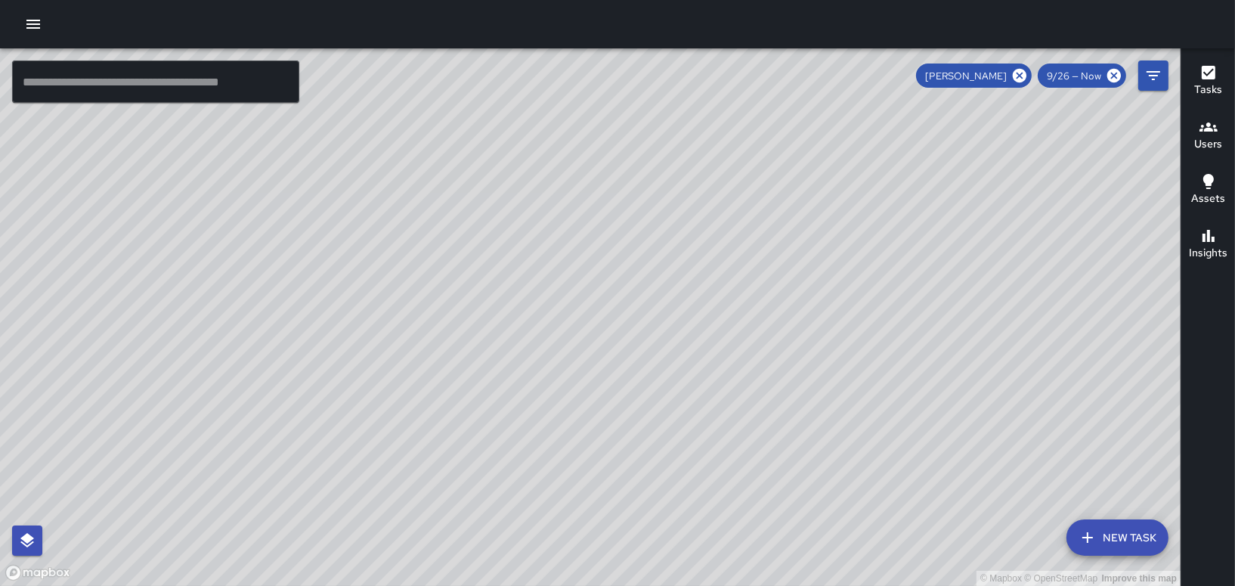
click at [862, 321] on div "© Mapbox © OpenStreetMap Improve this map" at bounding box center [590, 316] width 1181 height 537
drag, startPoint x: 864, startPoint y: 335, endPoint x: 569, endPoint y: 315, distance: 295.5
click at [571, 321] on div "© Mapbox © OpenStreetMap Improve this map" at bounding box center [590, 316] width 1181 height 537
drag, startPoint x: 869, startPoint y: 355, endPoint x: 851, endPoint y: 432, distance: 79.0
click at [851, 432] on div "© Mapbox © OpenStreetMap Improve this map" at bounding box center [590, 316] width 1181 height 537
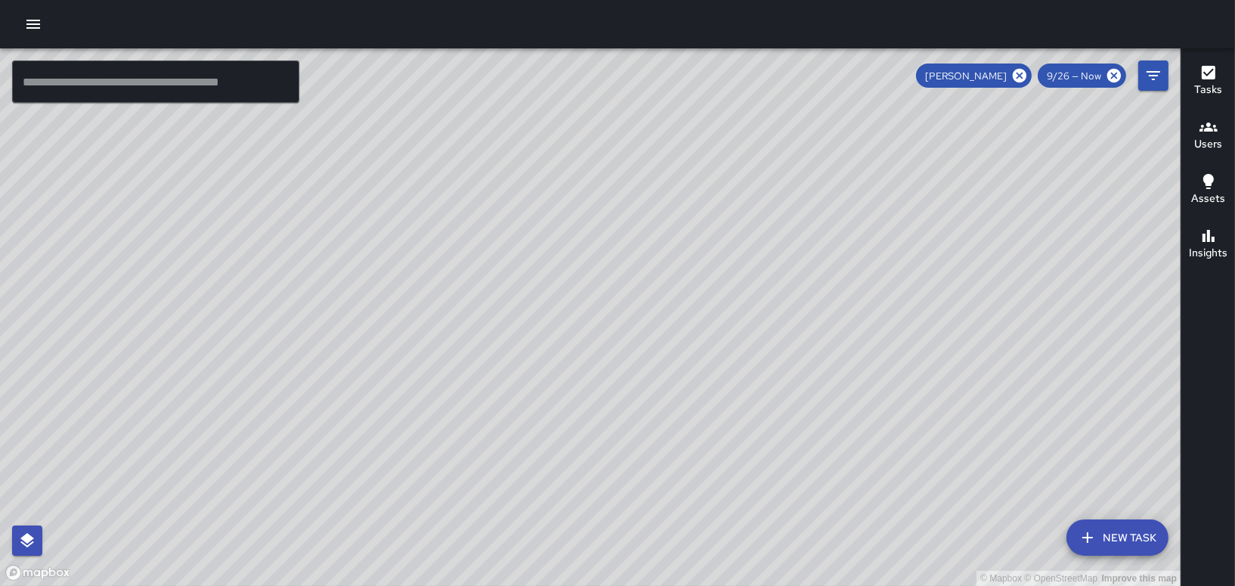
drag, startPoint x: 905, startPoint y: 262, endPoint x: 949, endPoint y: 310, distance: 64.7
click at [952, 312] on div "© Mapbox © OpenStreetMap Improve this map" at bounding box center [590, 316] width 1181 height 537
